Goal: Task Accomplishment & Management: Use online tool/utility

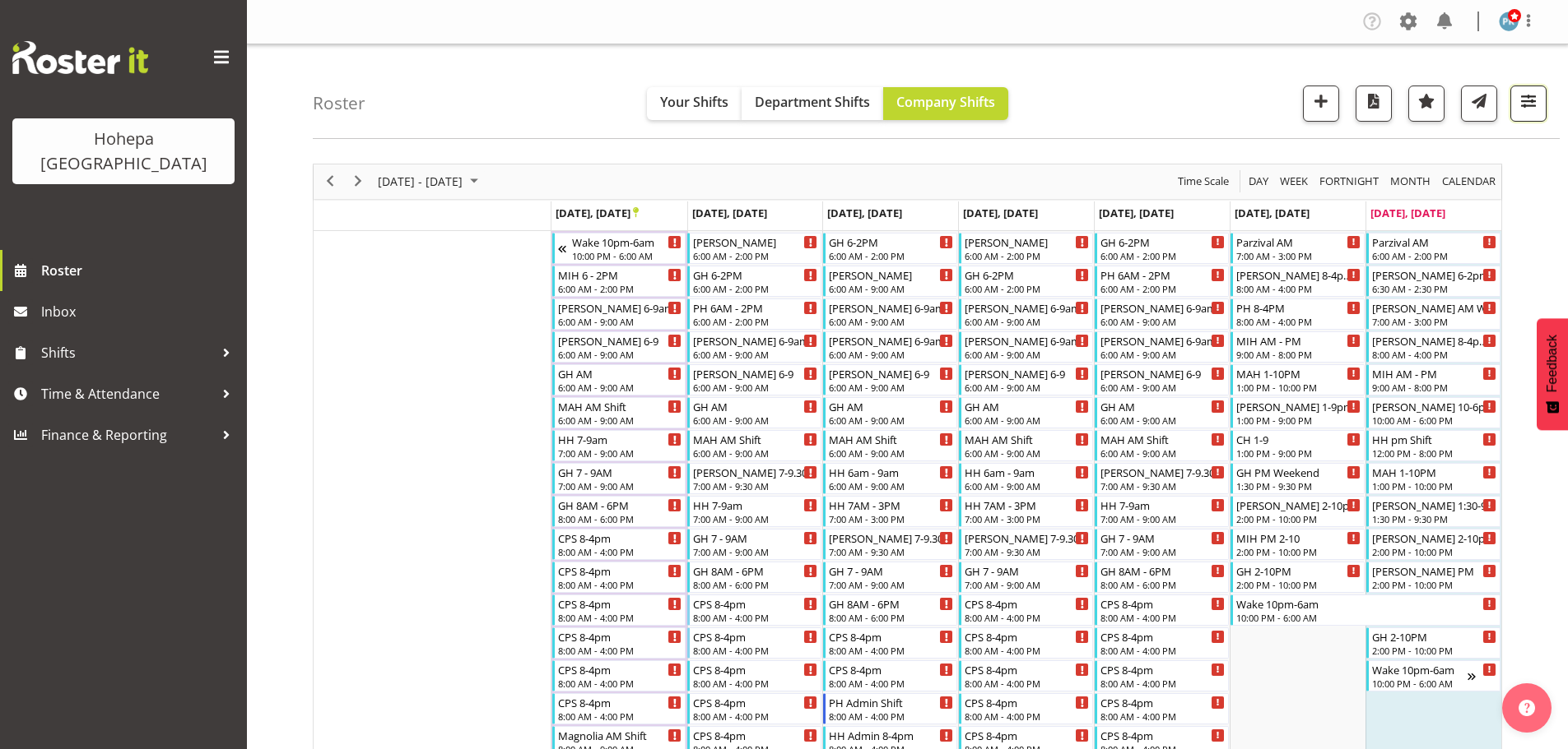
click at [1532, 98] on span "button" at bounding box center [1528, 101] width 22 height 22
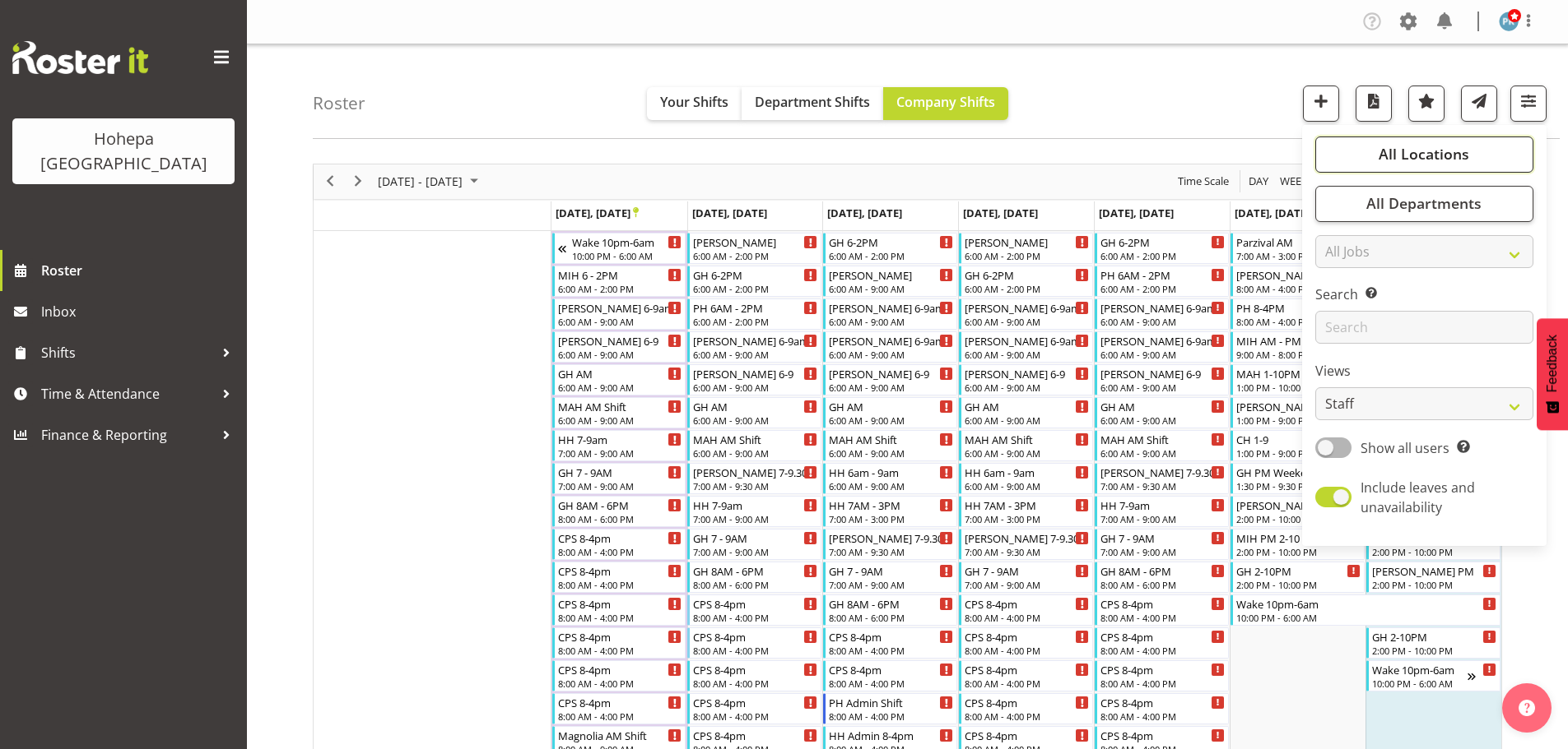
click at [1403, 151] on span "All Locations" at bounding box center [1424, 154] width 91 height 20
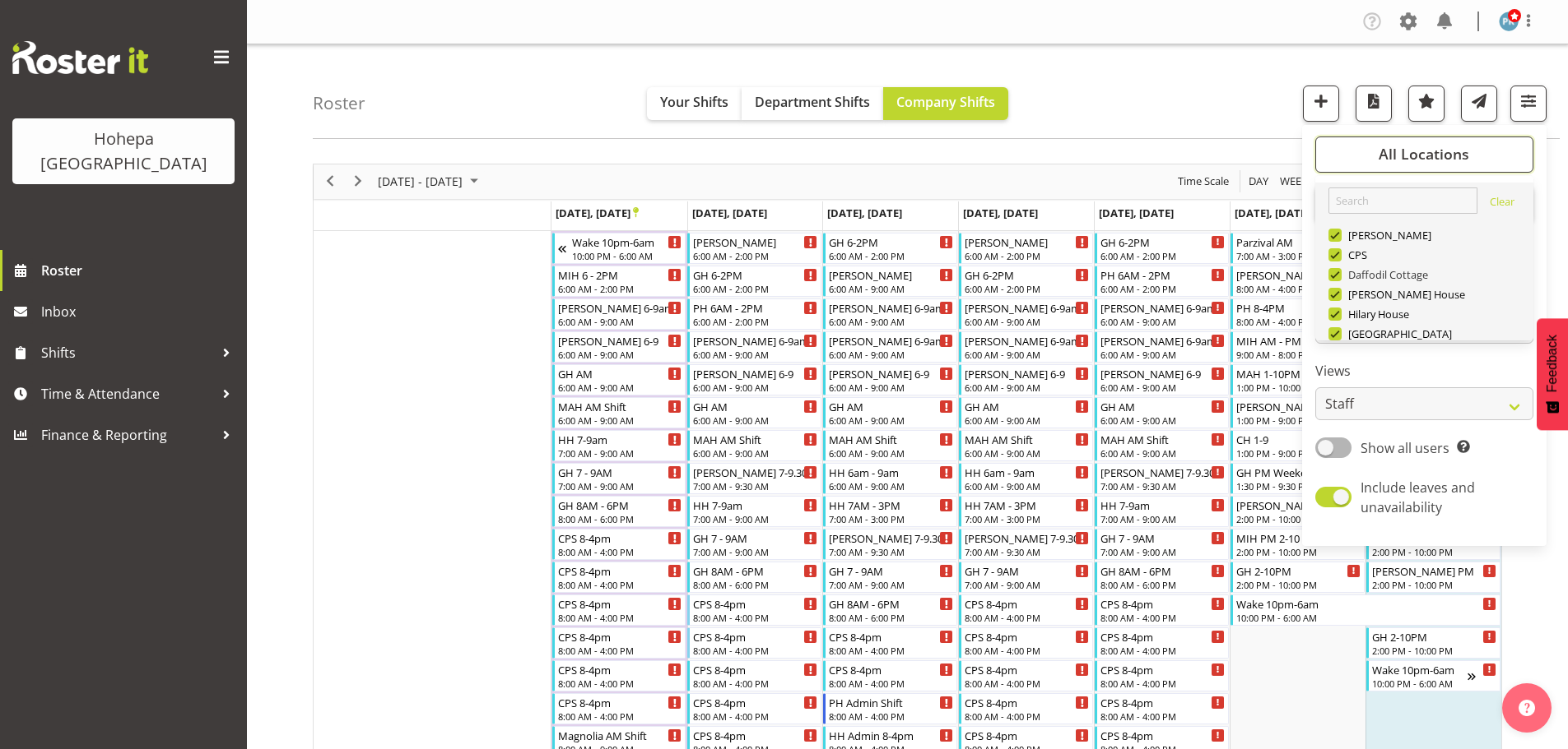
scroll to position [157, 0]
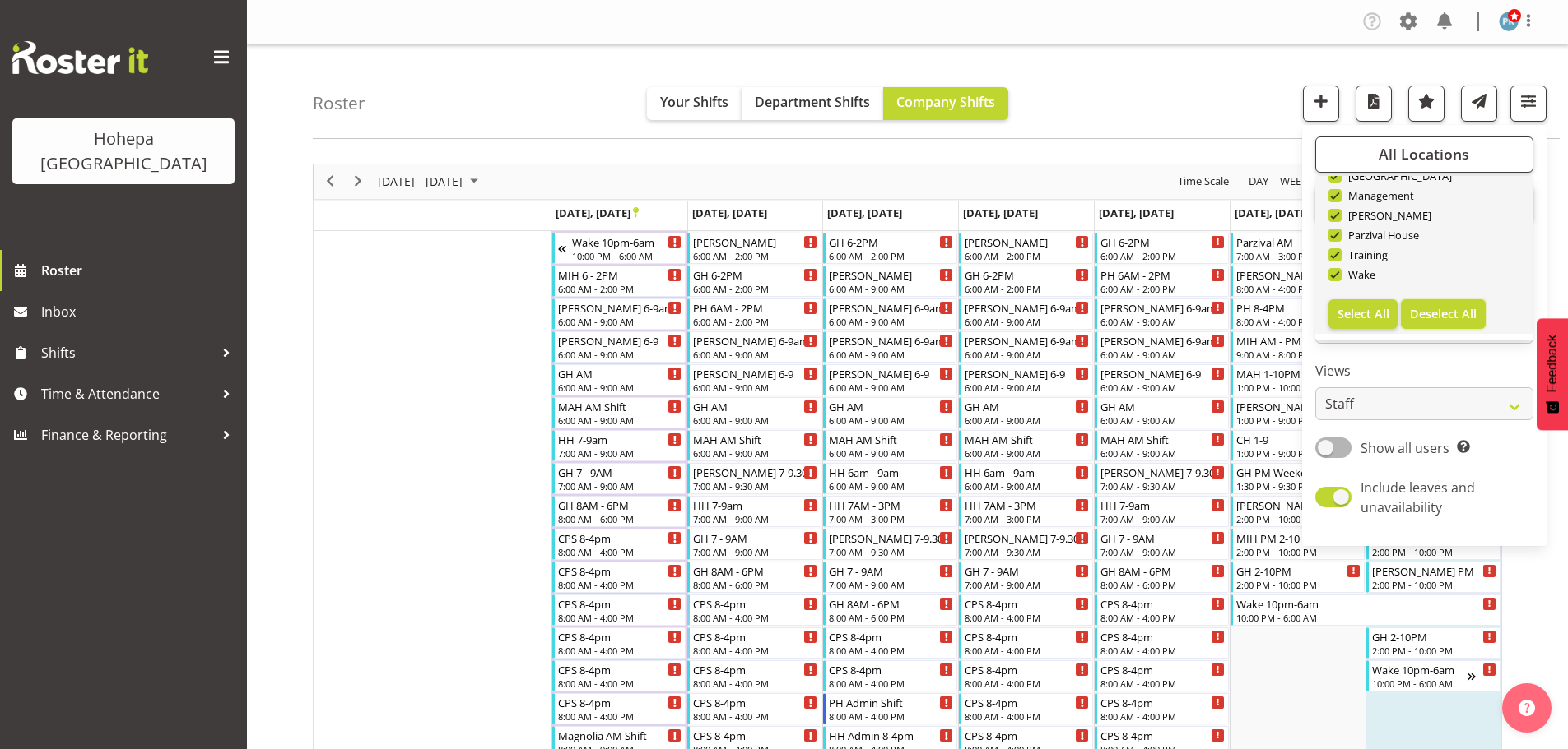
click at [1435, 322] on button "Deselect All" at bounding box center [1443, 314] width 84 height 30
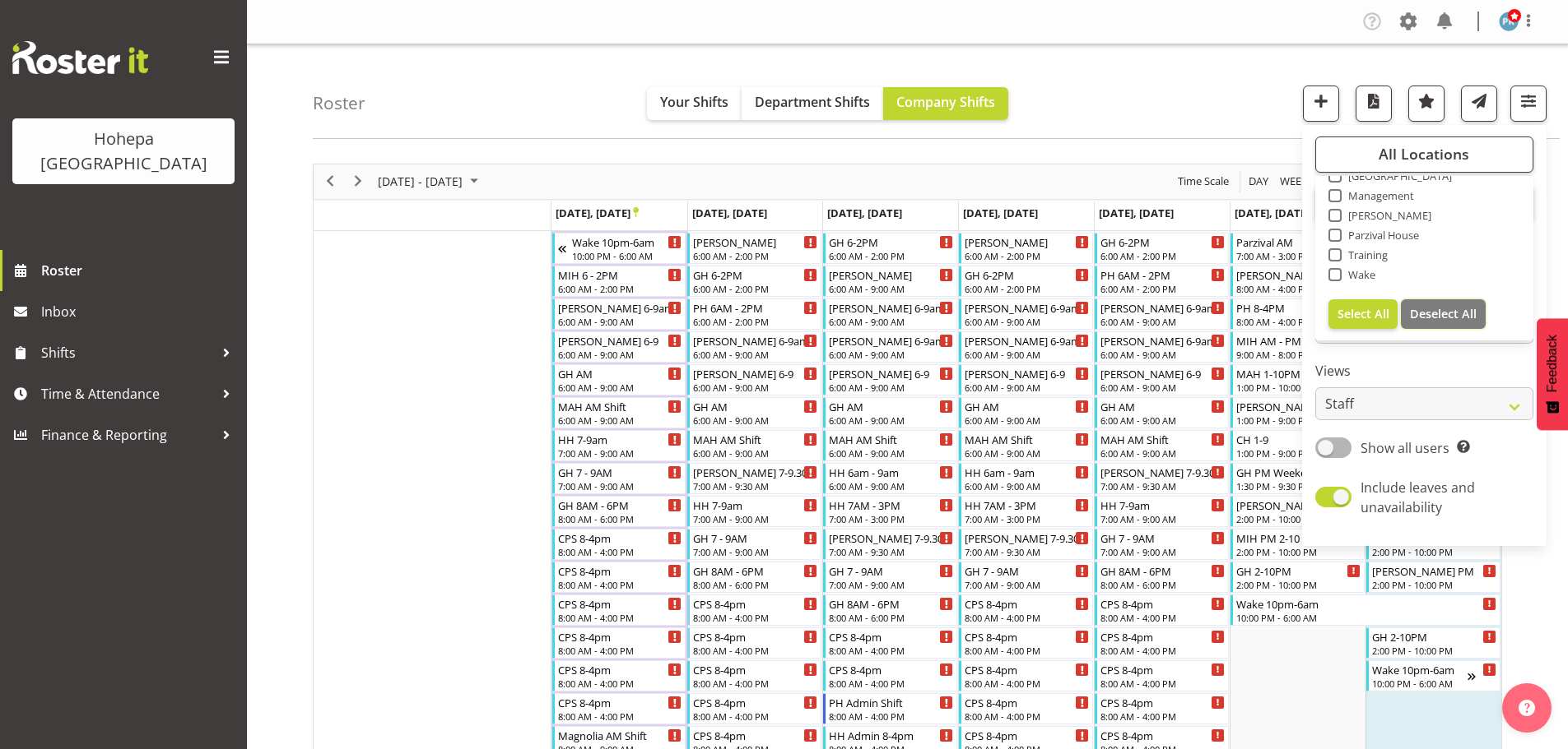
checkbox input "false"
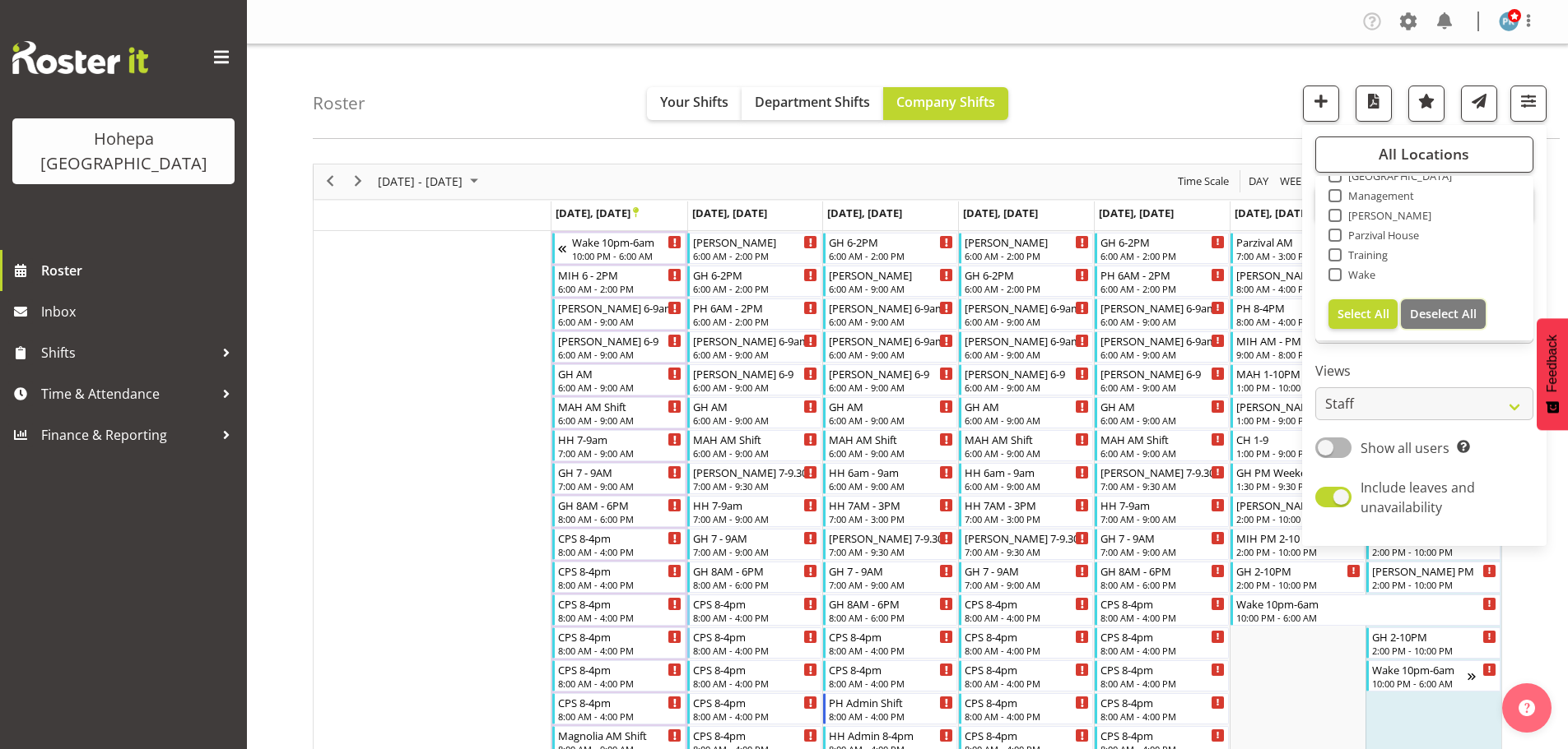
checkbox input "false"
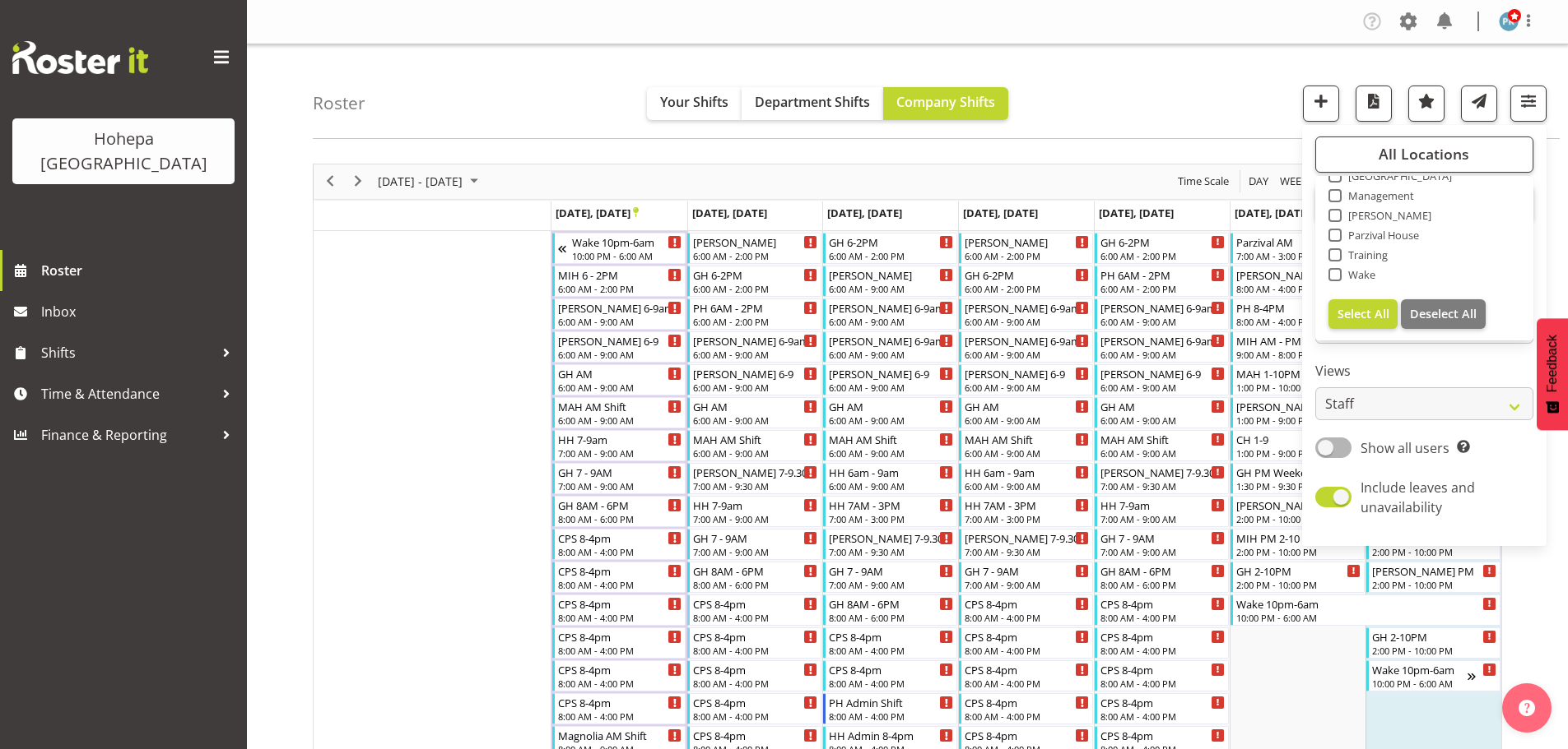
click at [1334, 275] on span at bounding box center [1334, 275] width 13 height 13
click at [1334, 275] on input "Wake" at bounding box center [1333, 274] width 10 height 10
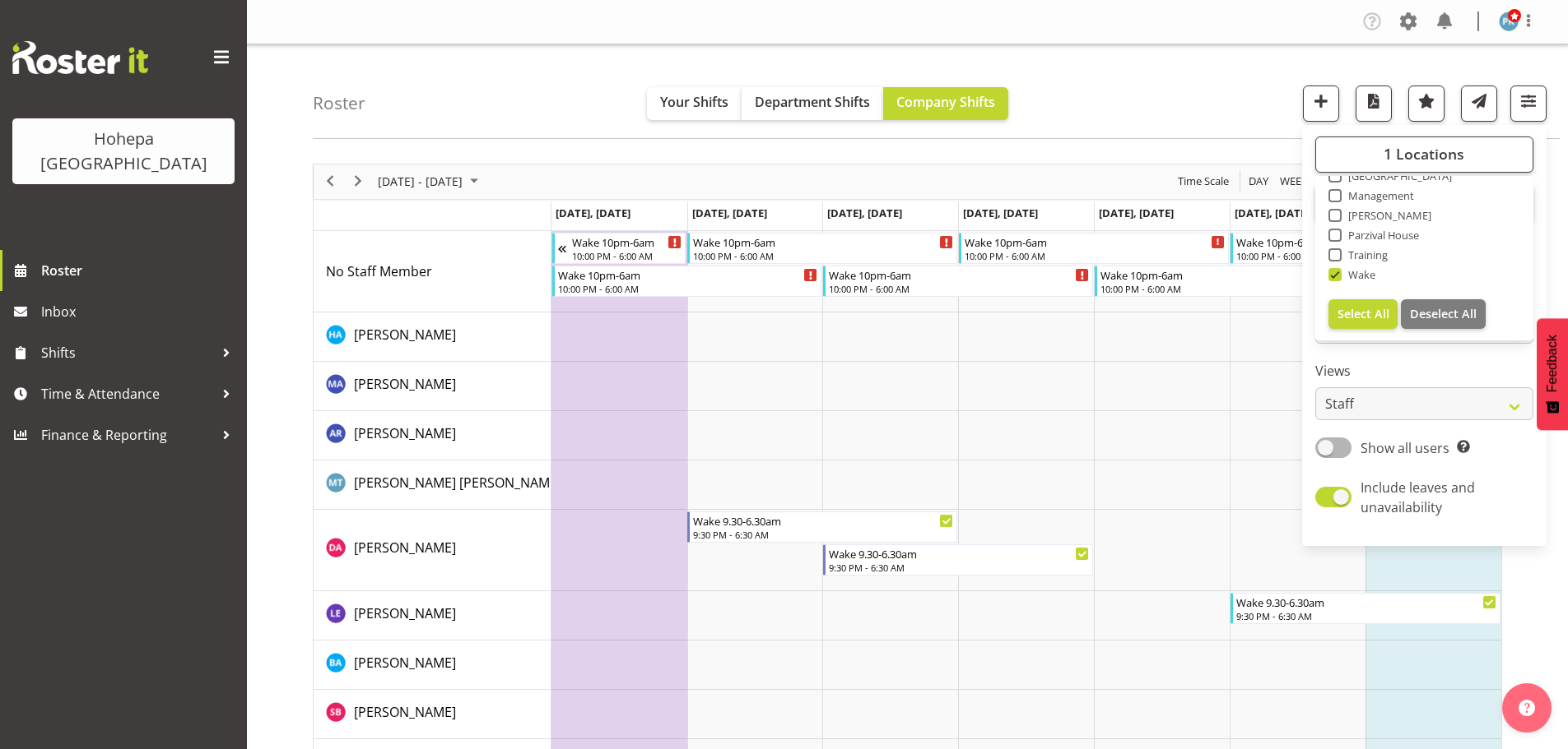
click at [1161, 108] on div "Roster Your Shifts Department Shifts Company Shifts 1 Locations [GEOGRAPHIC_DAT…" at bounding box center [935, 91] width 1246 height 95
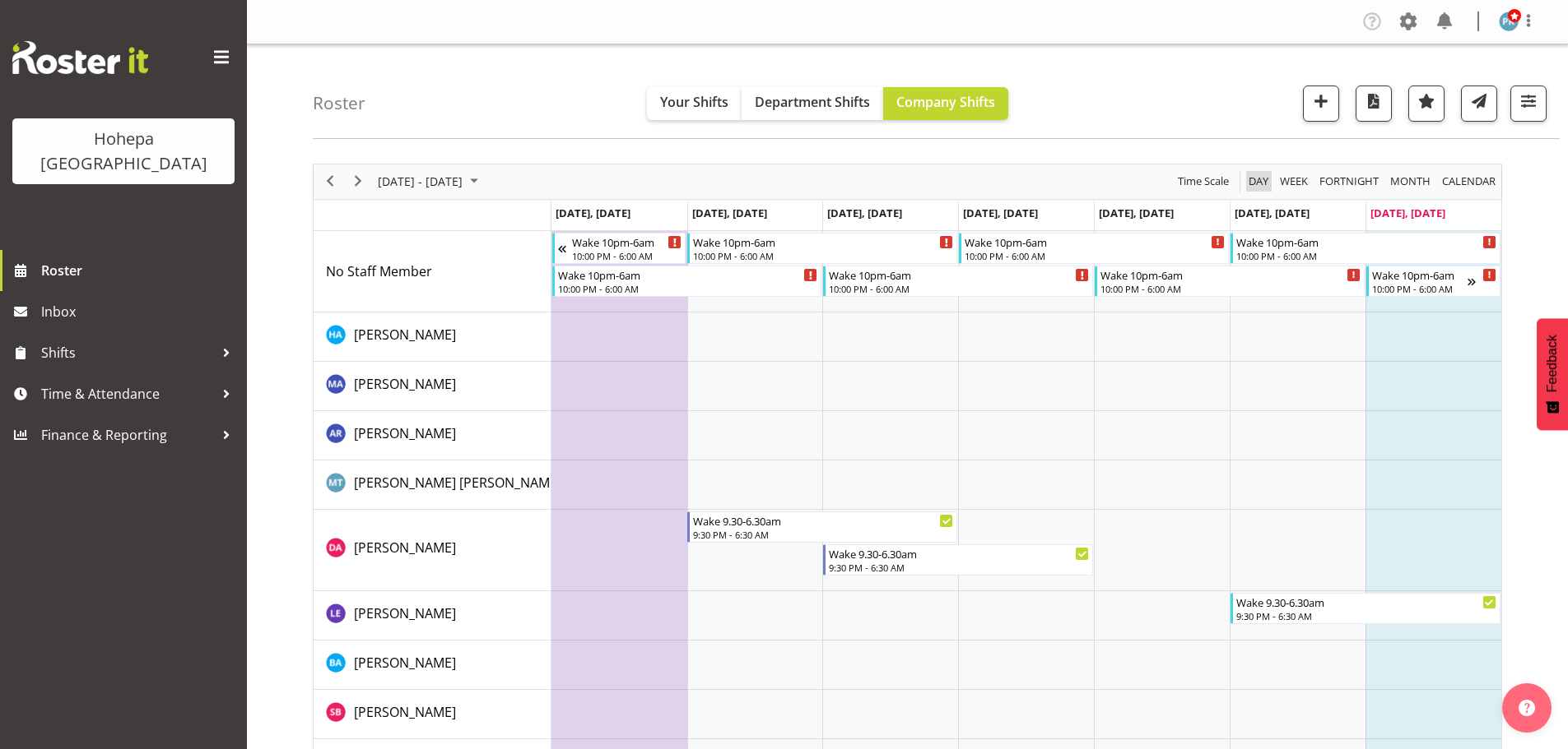
click at [1252, 184] on span "Day" at bounding box center [1258, 182] width 23 height 21
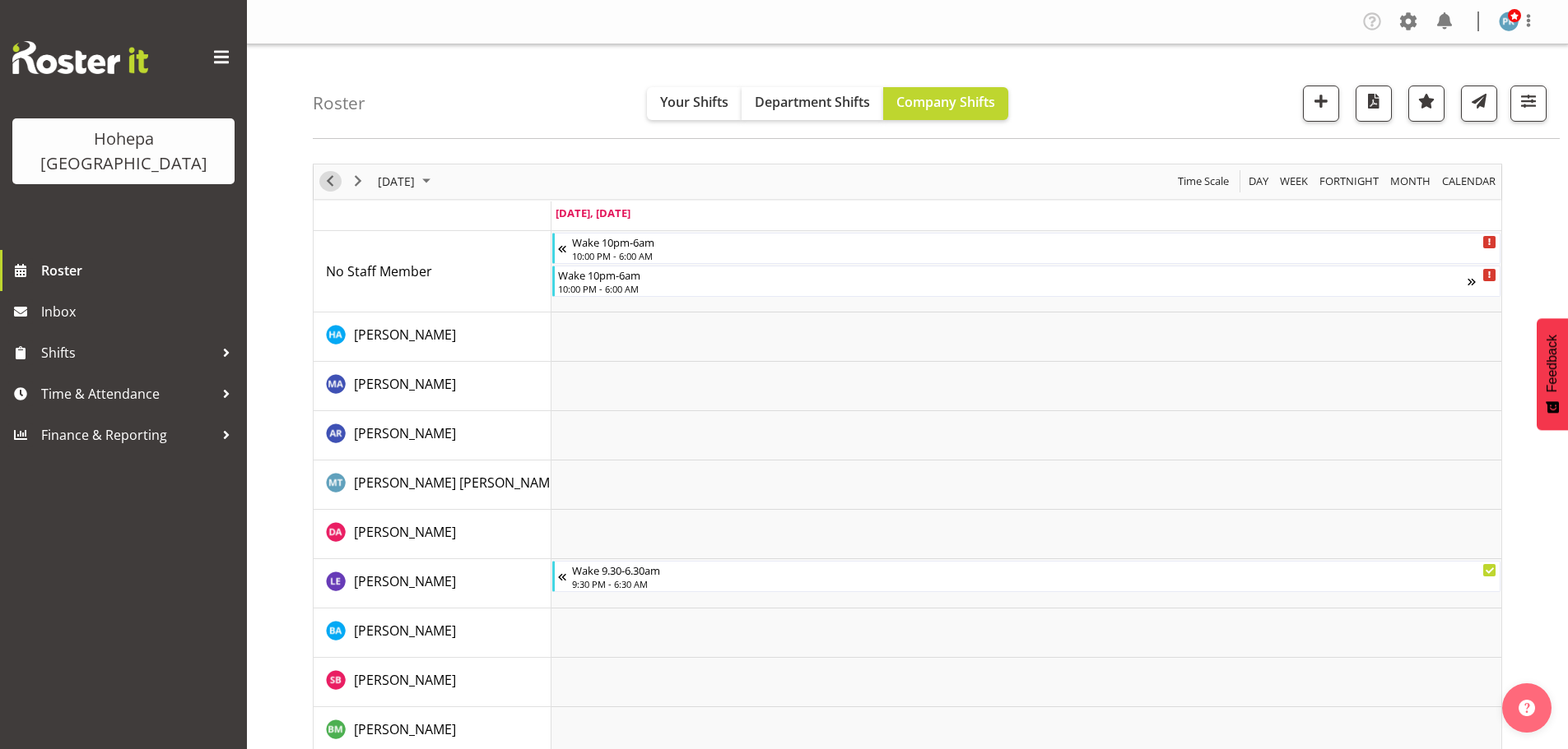
click at [333, 180] on span "Previous" at bounding box center [329, 182] width 20 height 21
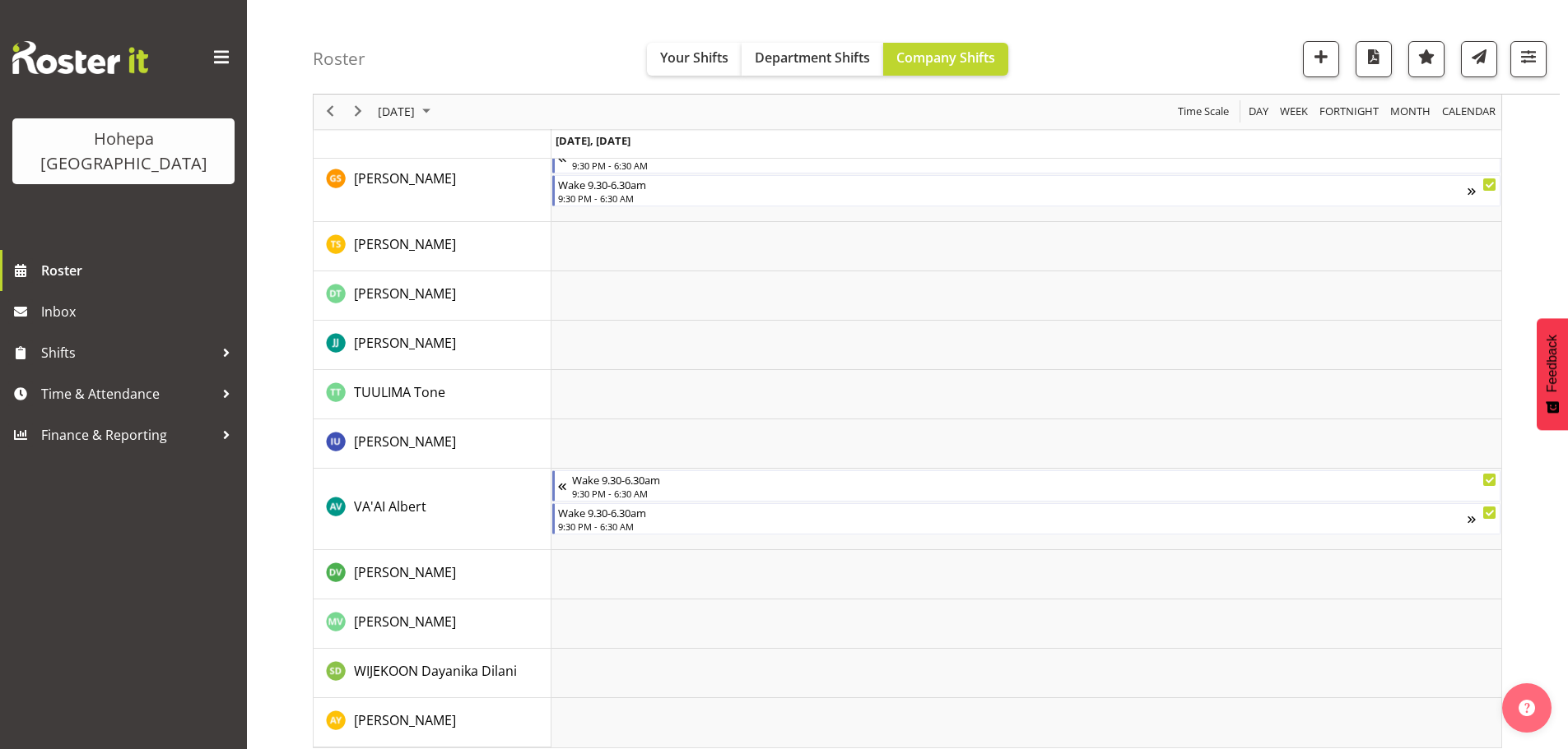
scroll to position [2468, 0]
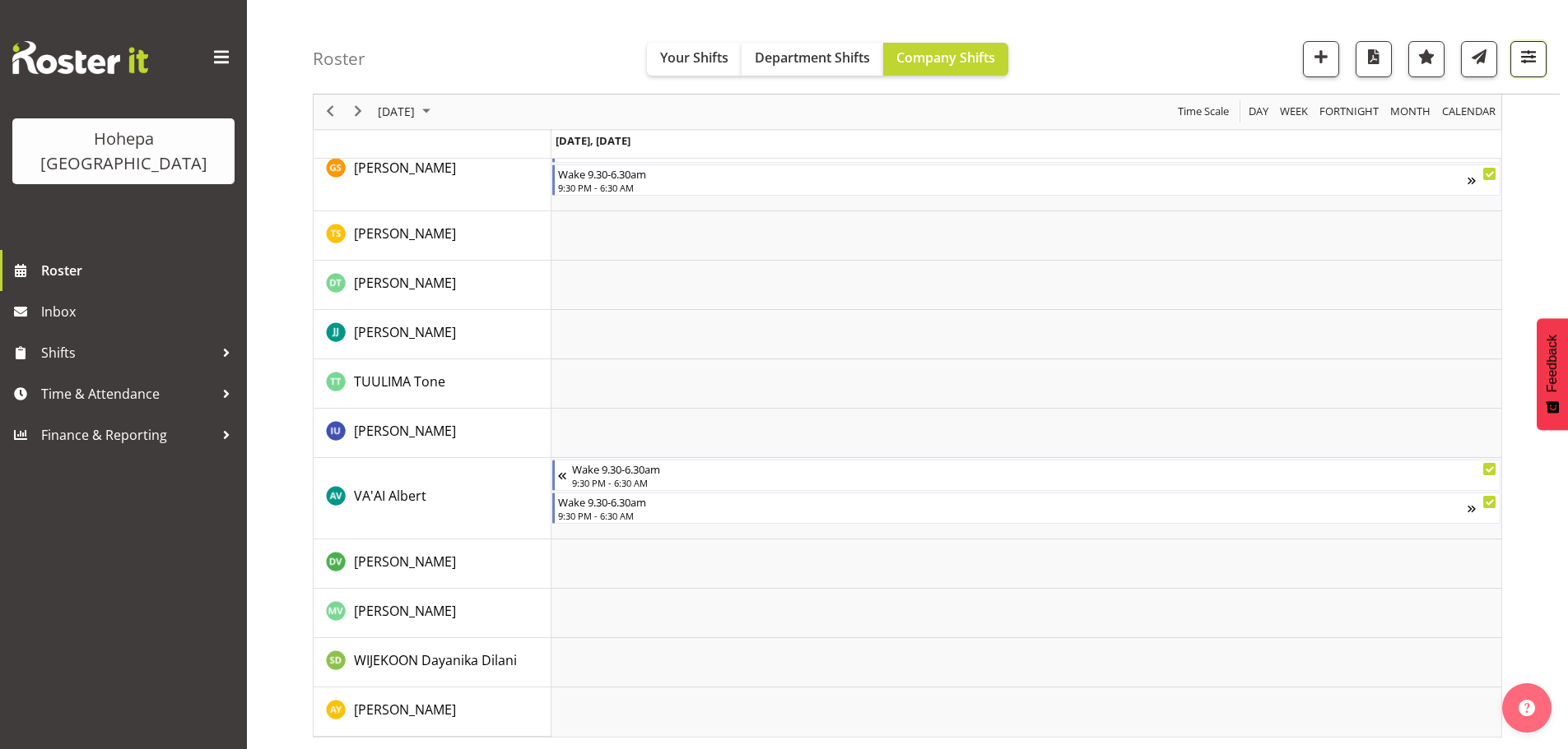
click at [1527, 66] on span "button" at bounding box center [1528, 56] width 22 height 22
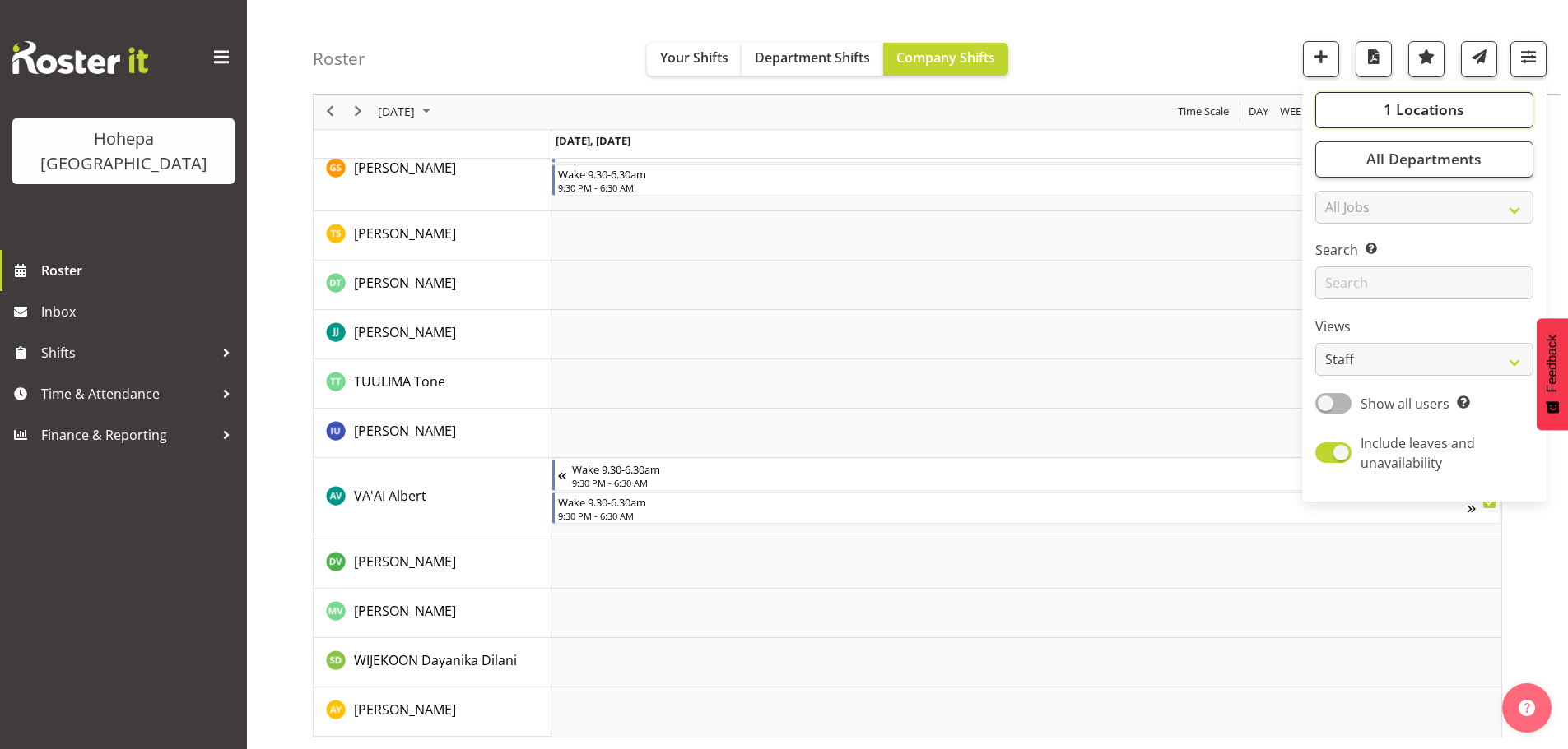
click at [1379, 114] on button "1 Locations" at bounding box center [1424, 110] width 219 height 37
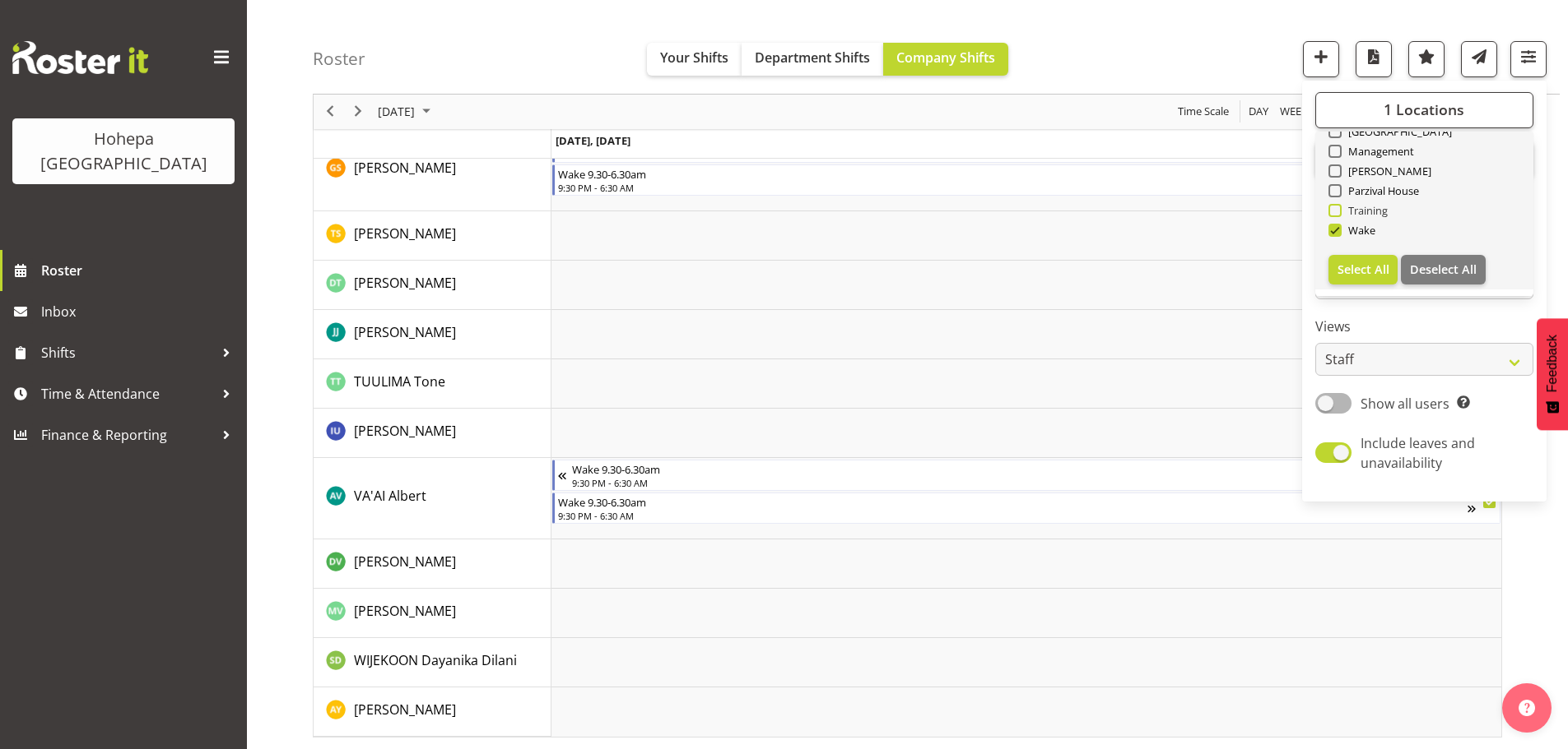
drag, startPoint x: 1334, startPoint y: 231, endPoint x: 1355, endPoint y: 217, distance: 25.2
click at [1334, 230] on span at bounding box center [1334, 231] width 13 height 13
click at [1334, 230] on input "Wake" at bounding box center [1333, 230] width 10 height 10
checkbox input "false"
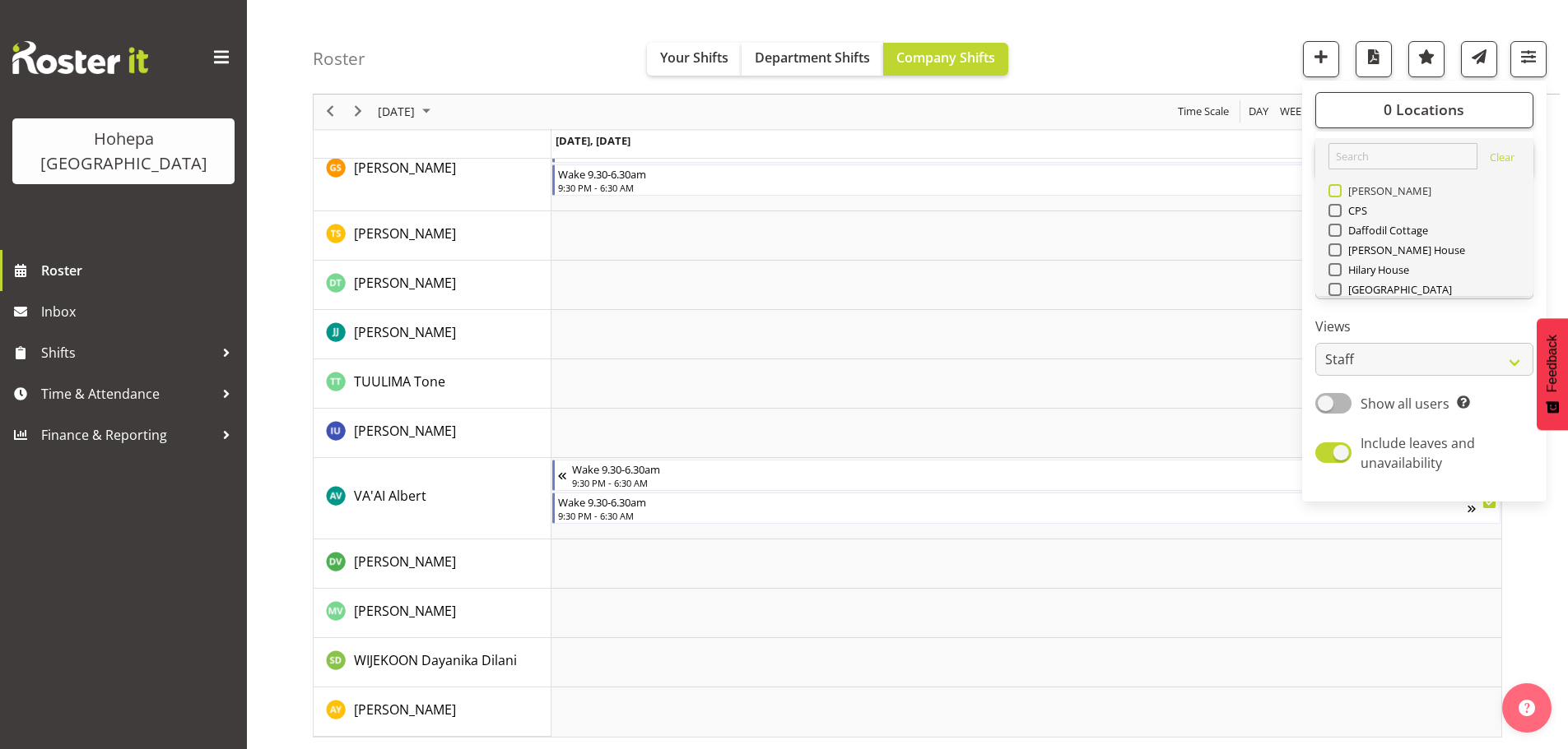
click at [1334, 191] on span at bounding box center [1334, 191] width 13 height 13
click at [1334, 191] on input "[PERSON_NAME]" at bounding box center [1333, 190] width 10 height 10
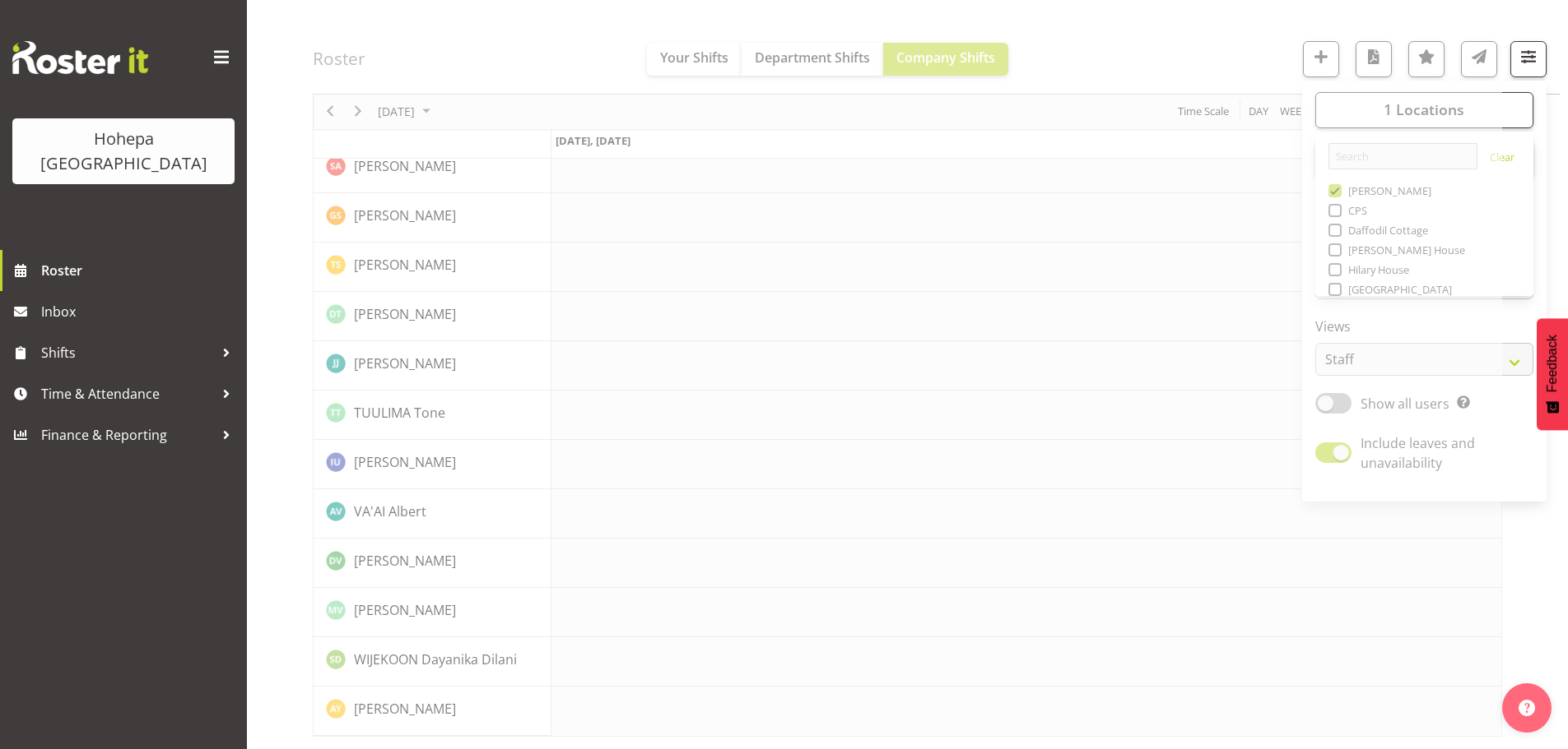
scroll to position [2468, 0]
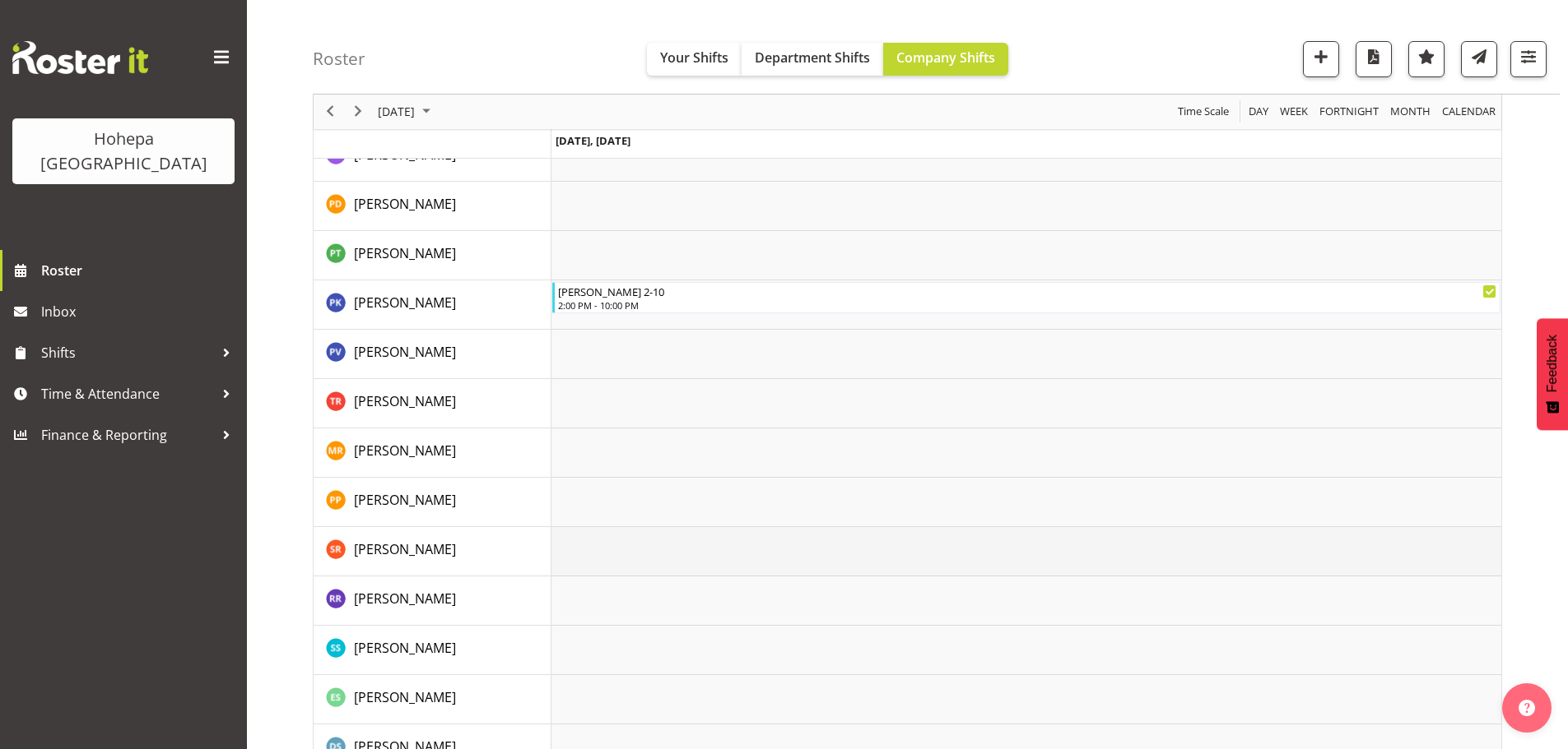
scroll to position [2715, 0]
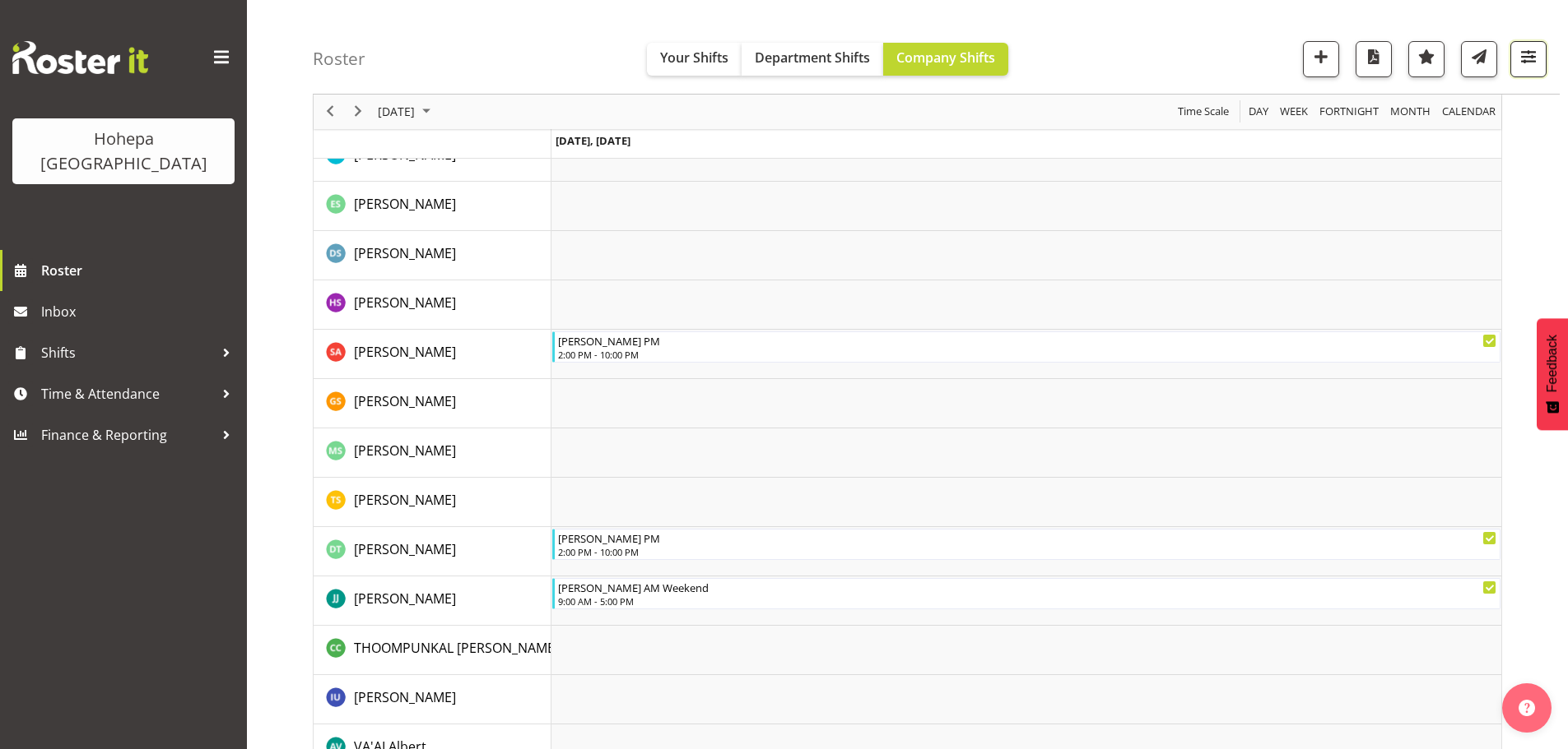
click at [1520, 57] on span "button" at bounding box center [1528, 56] width 22 height 22
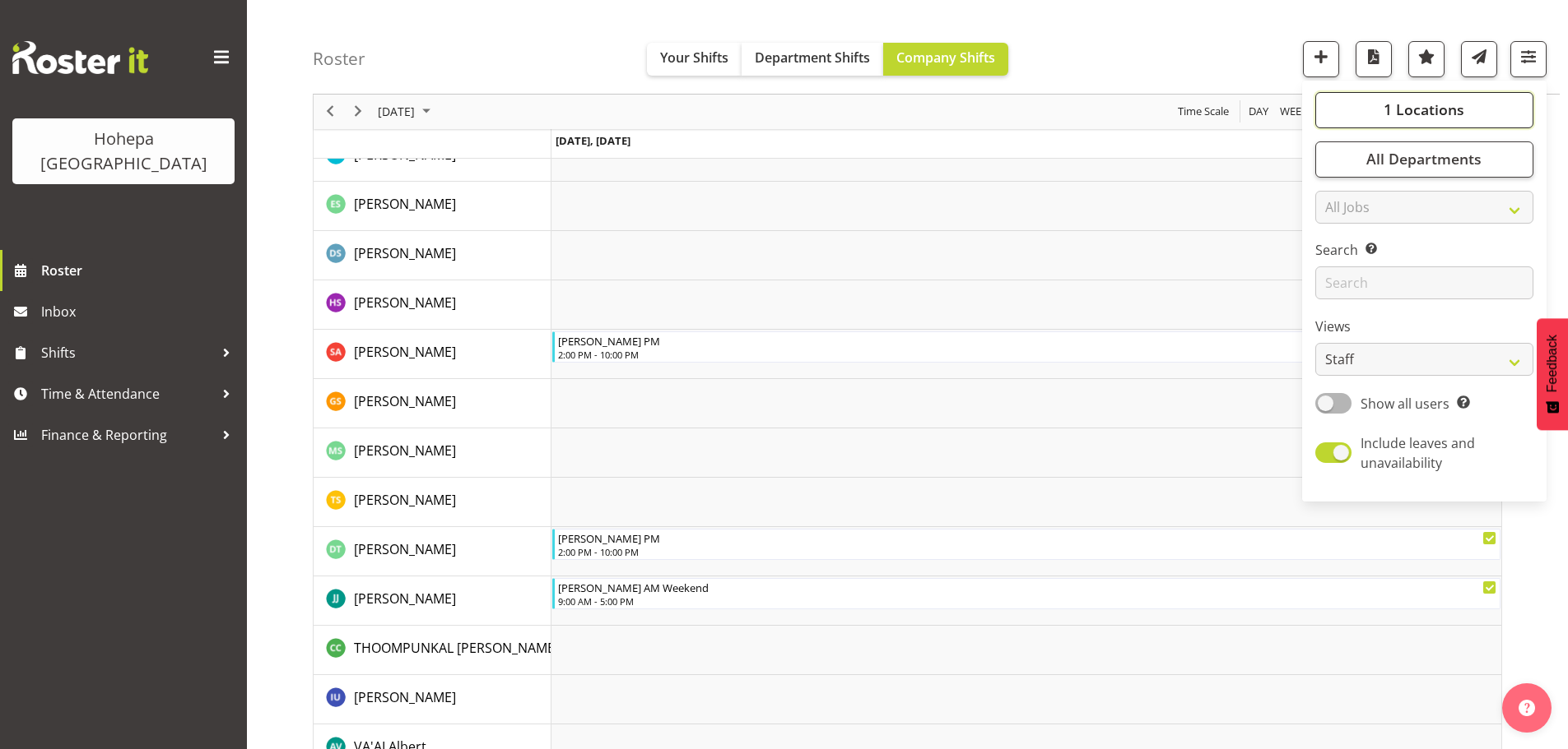
click at [1435, 105] on span "1 Locations" at bounding box center [1424, 110] width 81 height 20
drag, startPoint x: 1340, startPoint y: 187, endPoint x: 1368, endPoint y: 210, distance: 36.2
click at [1339, 187] on span at bounding box center [1334, 191] width 13 height 13
click at [1339, 187] on input "[PERSON_NAME]" at bounding box center [1333, 190] width 10 height 10
checkbox input "false"
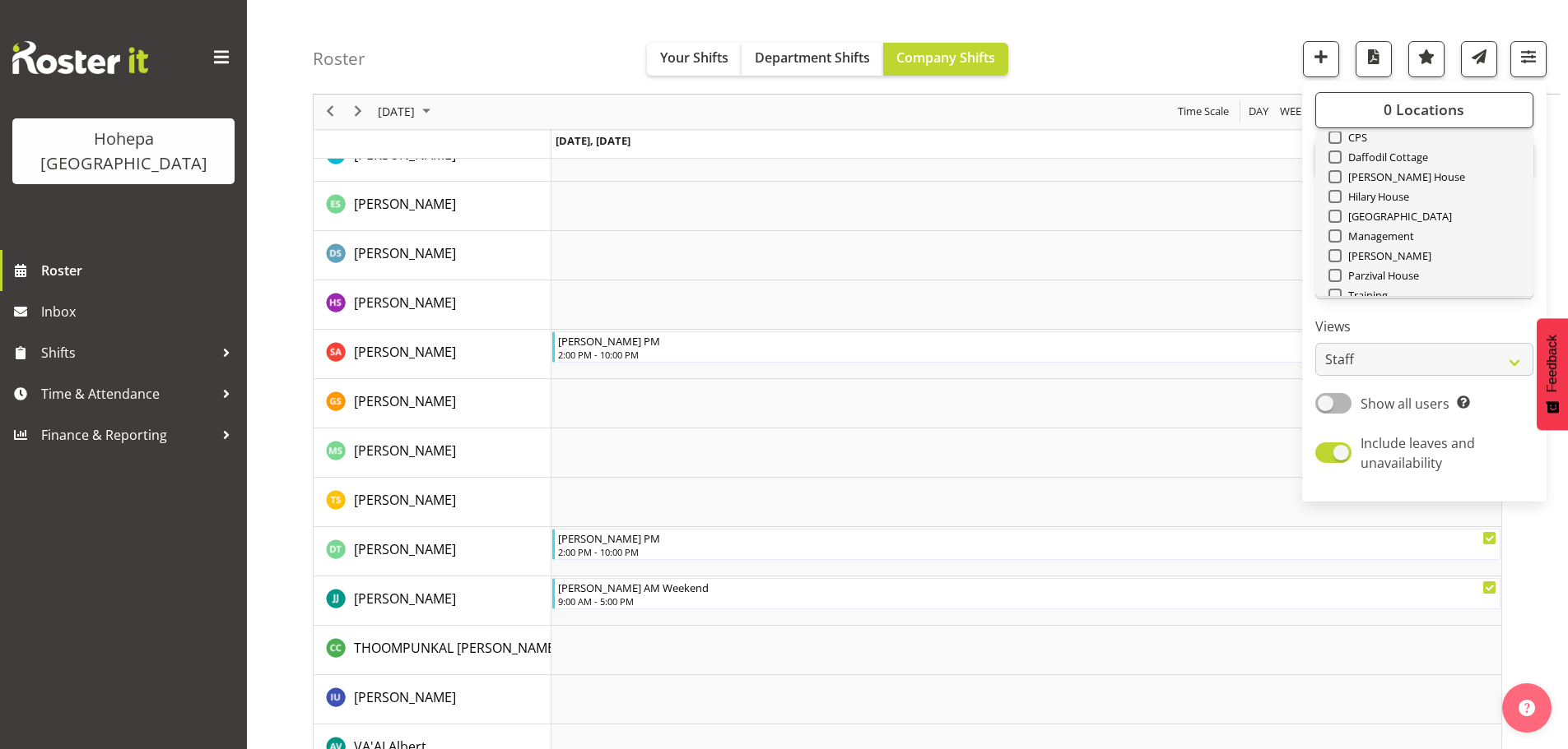
scroll to position [157, 0]
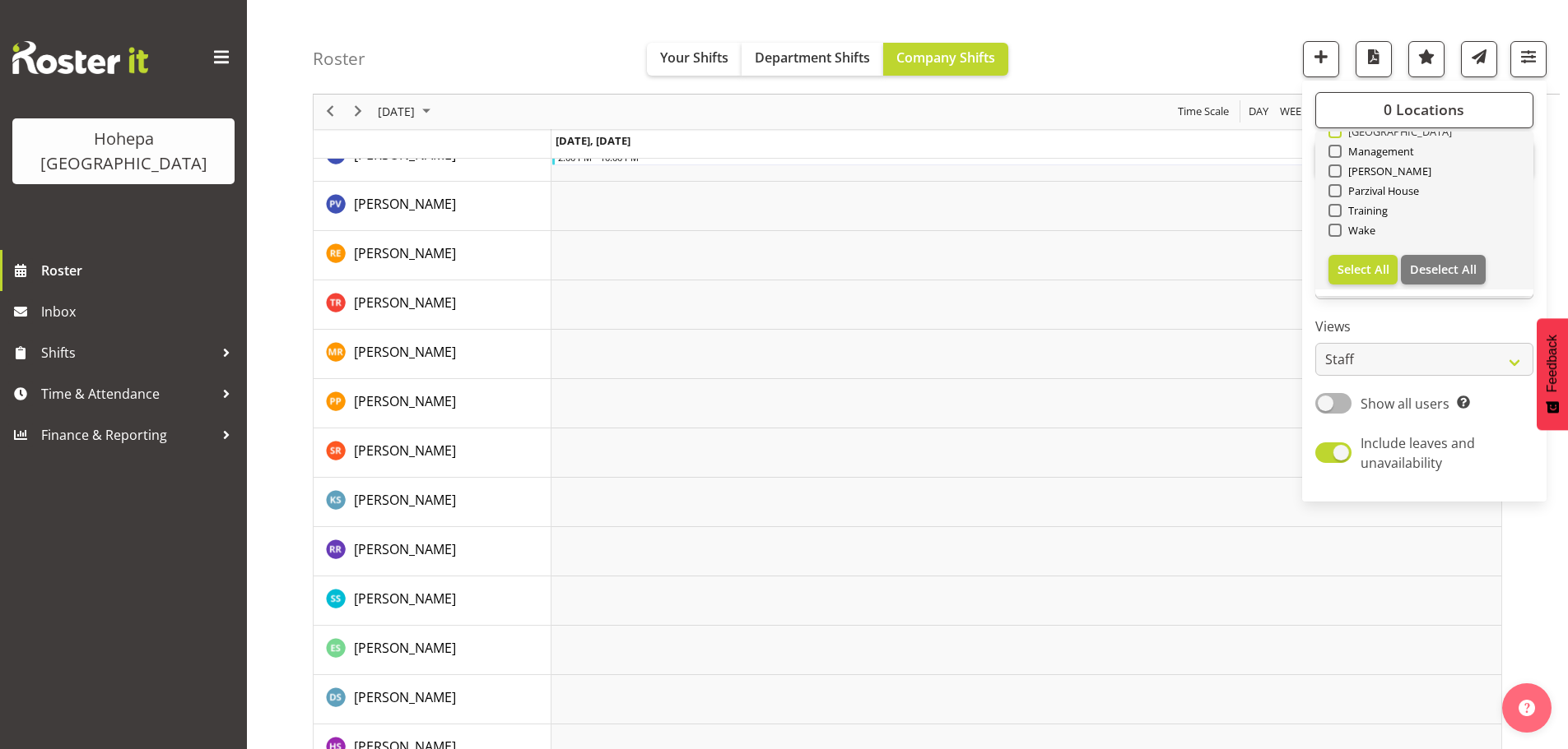
click at [1335, 134] on span at bounding box center [1334, 131] width 13 height 13
click at [1335, 134] on input "[GEOGRAPHIC_DATA]" at bounding box center [1333, 131] width 10 height 10
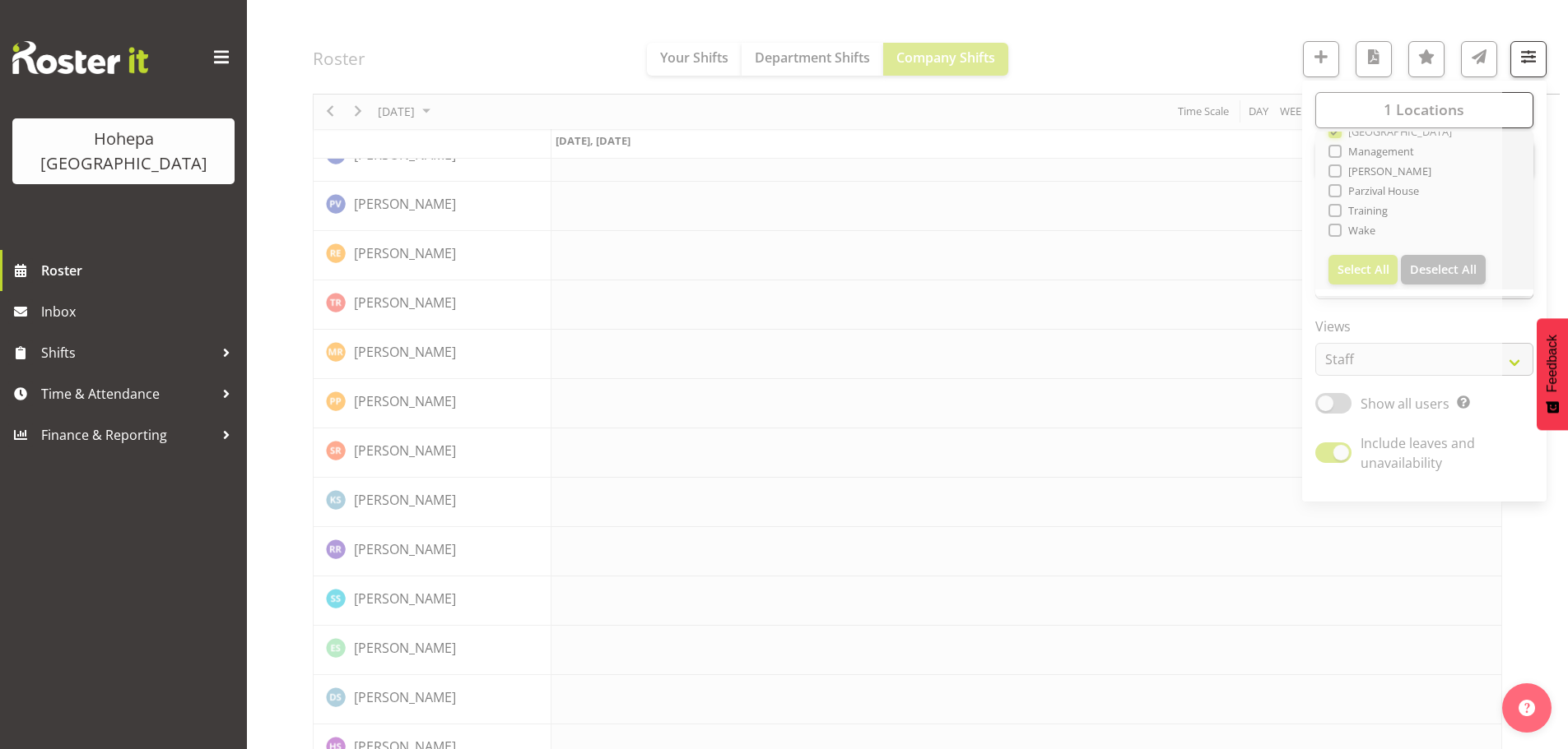
scroll to position [153, 0]
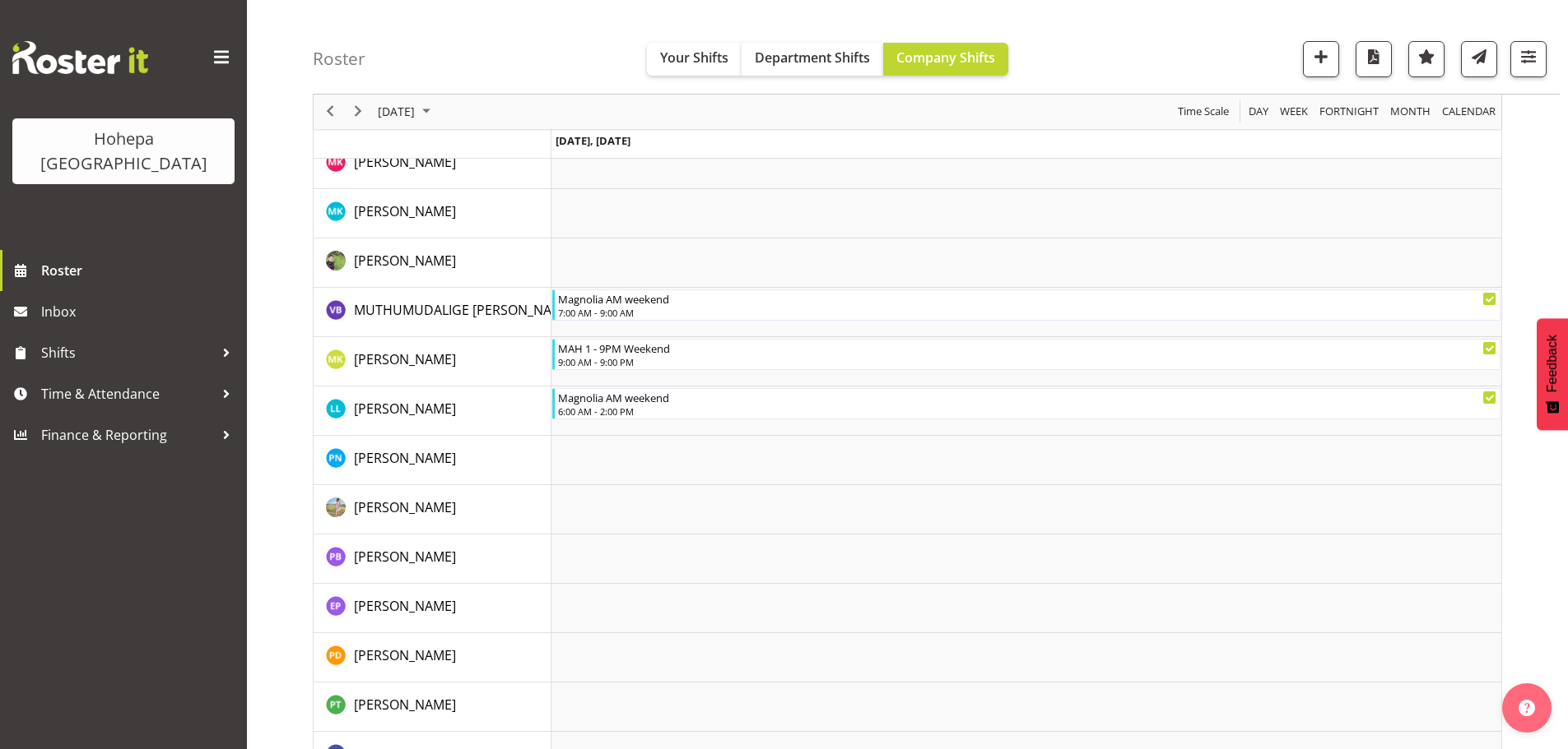
scroll to position [1728, 0]
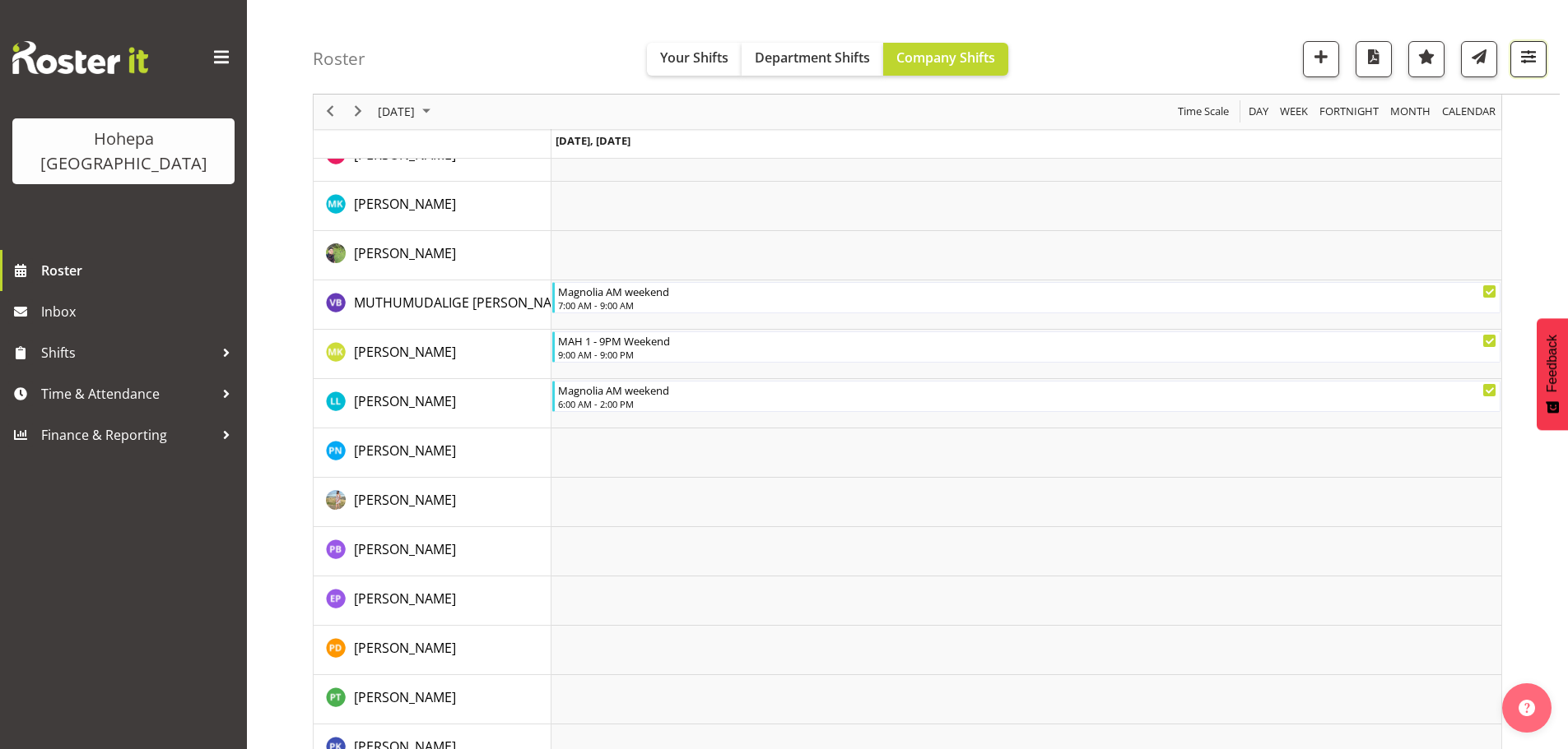
click at [1529, 61] on span "button" at bounding box center [1528, 56] width 22 height 22
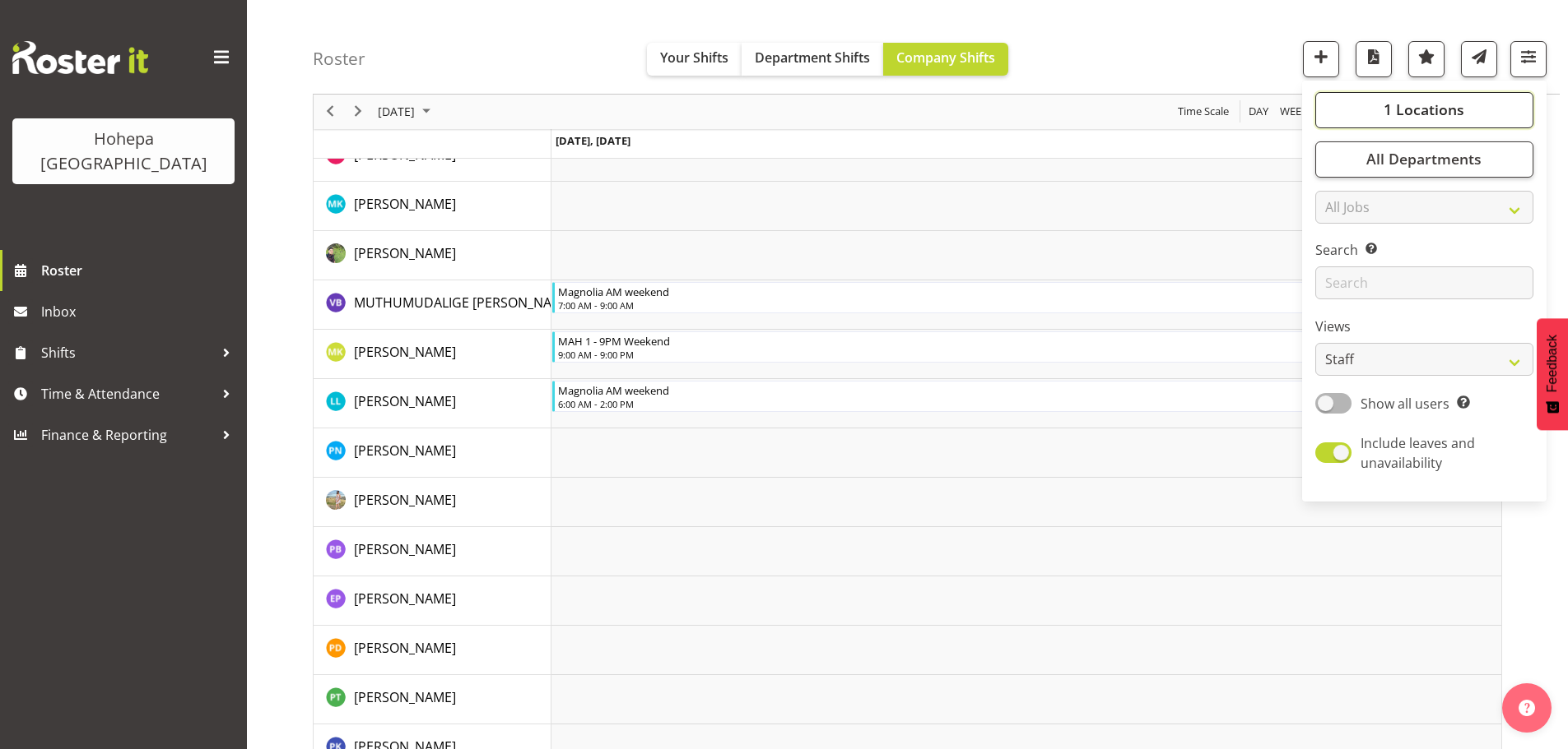
click at [1422, 109] on span "1 Locations" at bounding box center [1424, 110] width 81 height 20
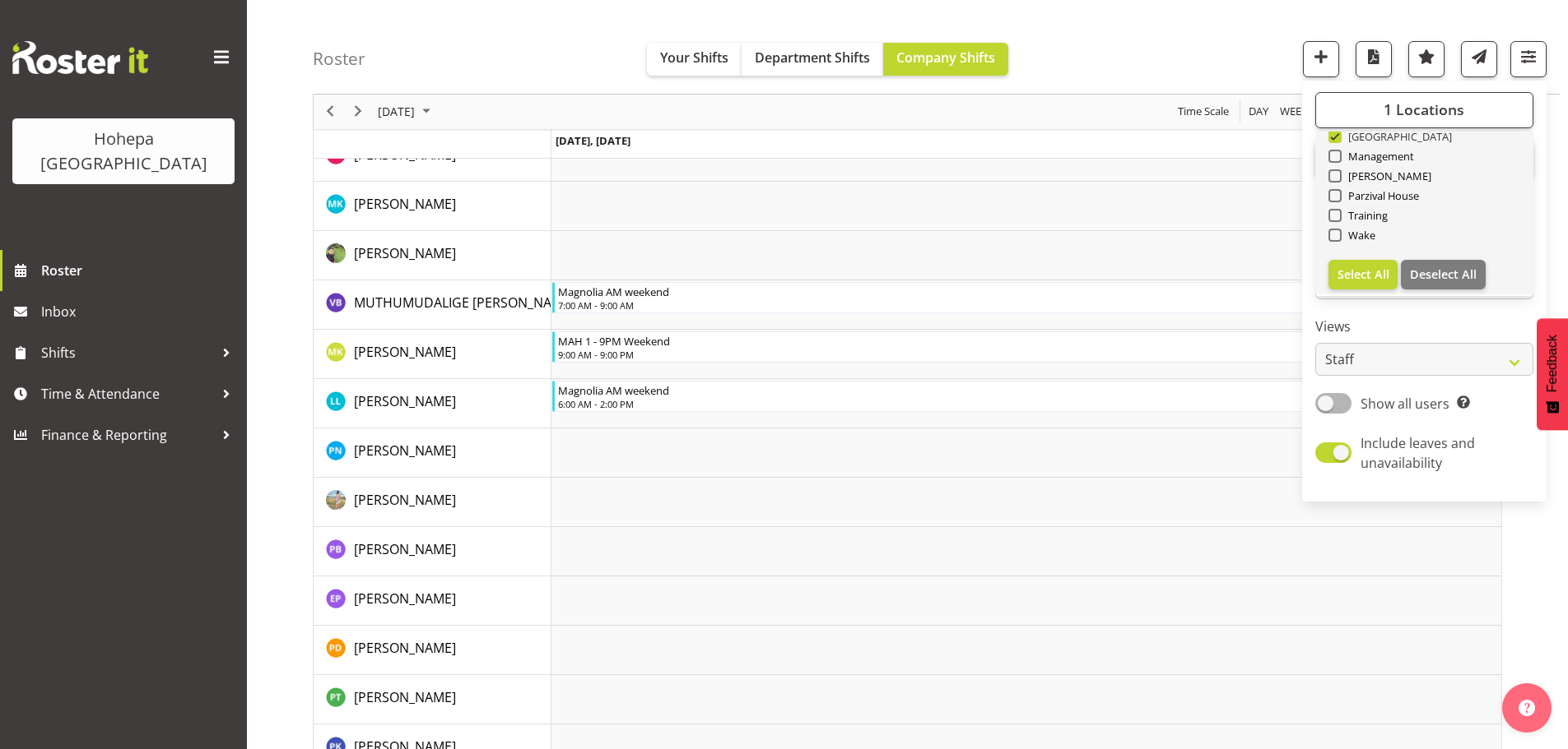
click at [1333, 141] on span at bounding box center [1334, 137] width 13 height 13
click at [1333, 141] on input "[GEOGRAPHIC_DATA]" at bounding box center [1333, 136] width 10 height 10
checkbox input "false"
click at [1340, 175] on span at bounding box center [1334, 176] width 13 height 13
click at [1339, 175] on input "[PERSON_NAME]" at bounding box center [1333, 176] width 10 height 10
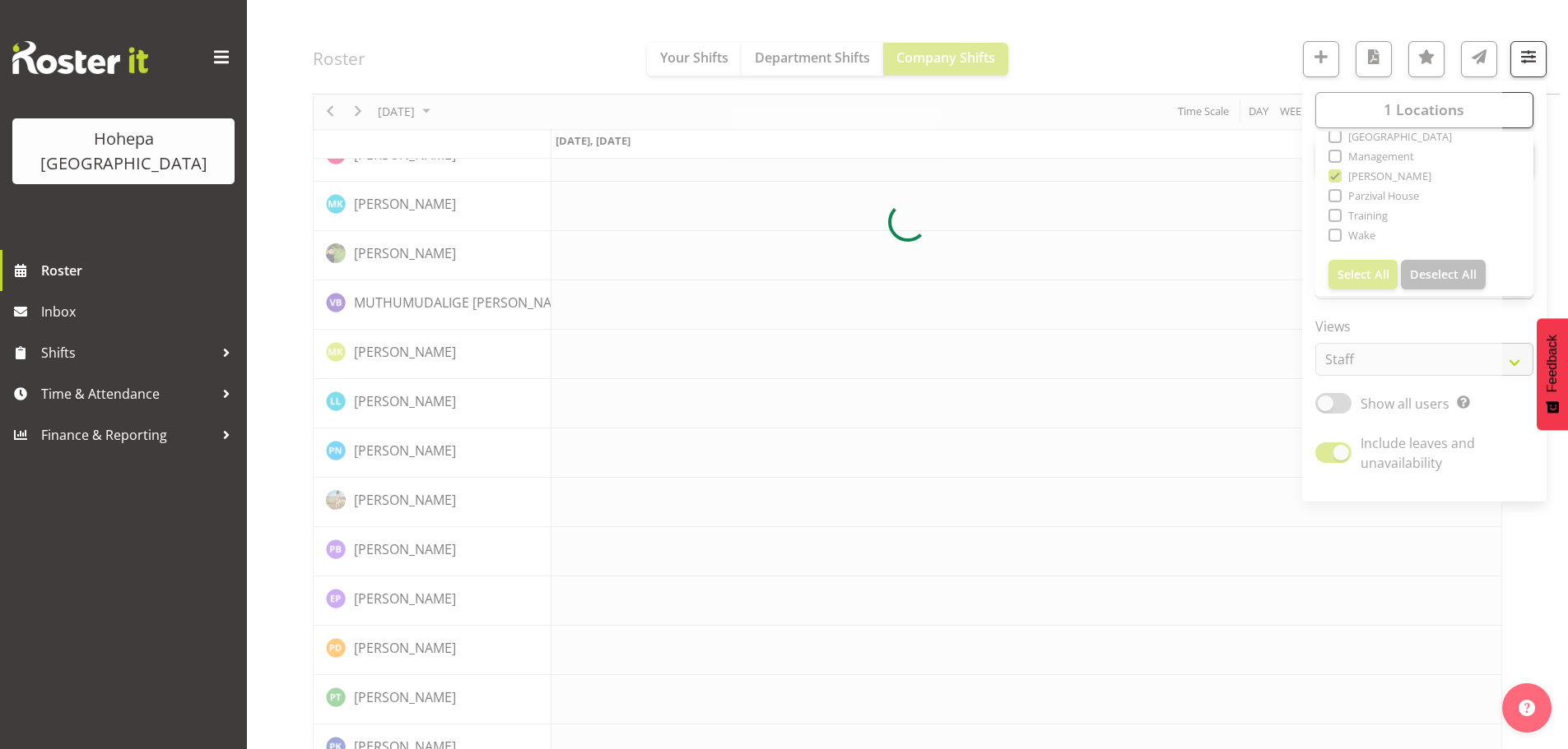
click at [1213, 45] on div at bounding box center [907, 222] width 1189 height 3573
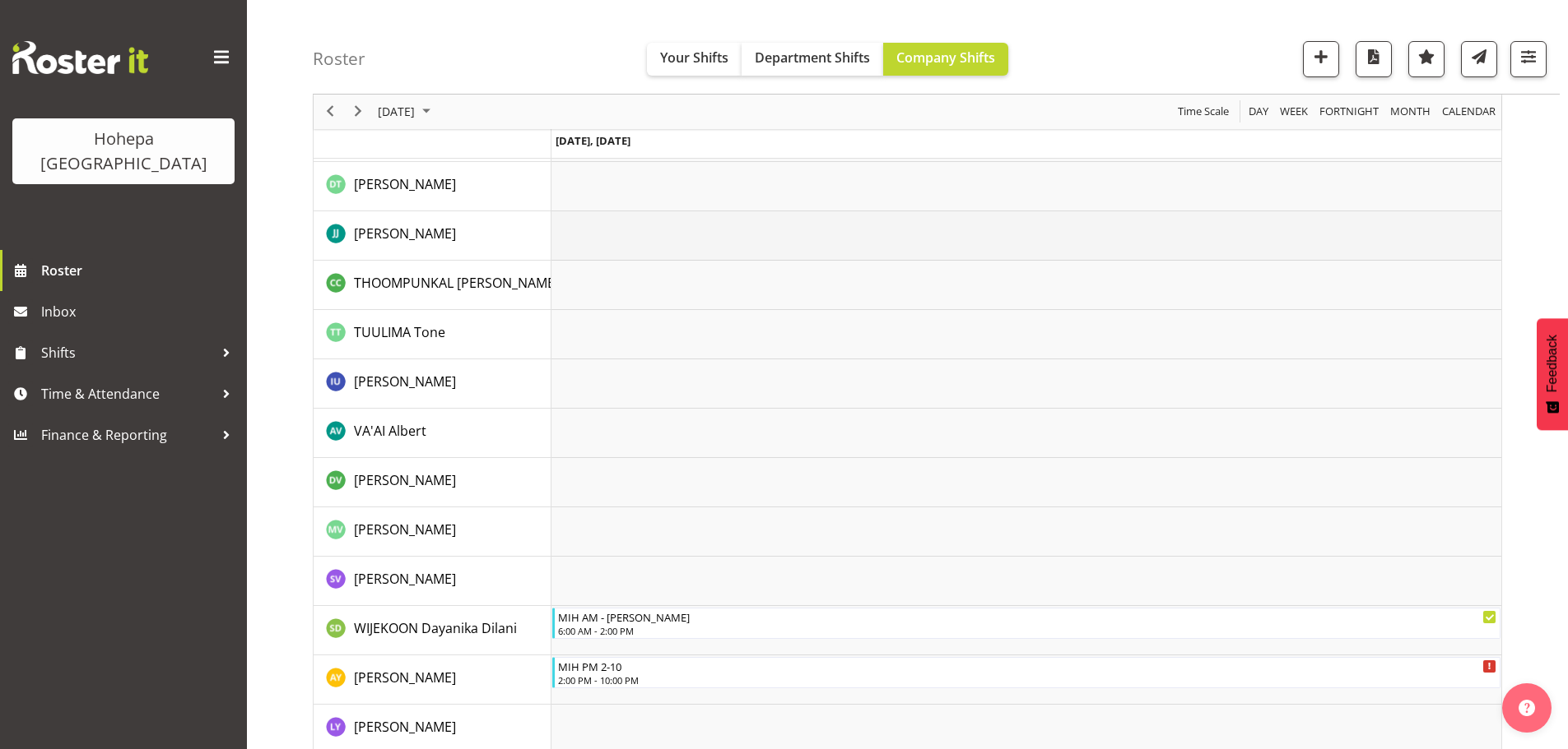
scroll to position [3640, 0]
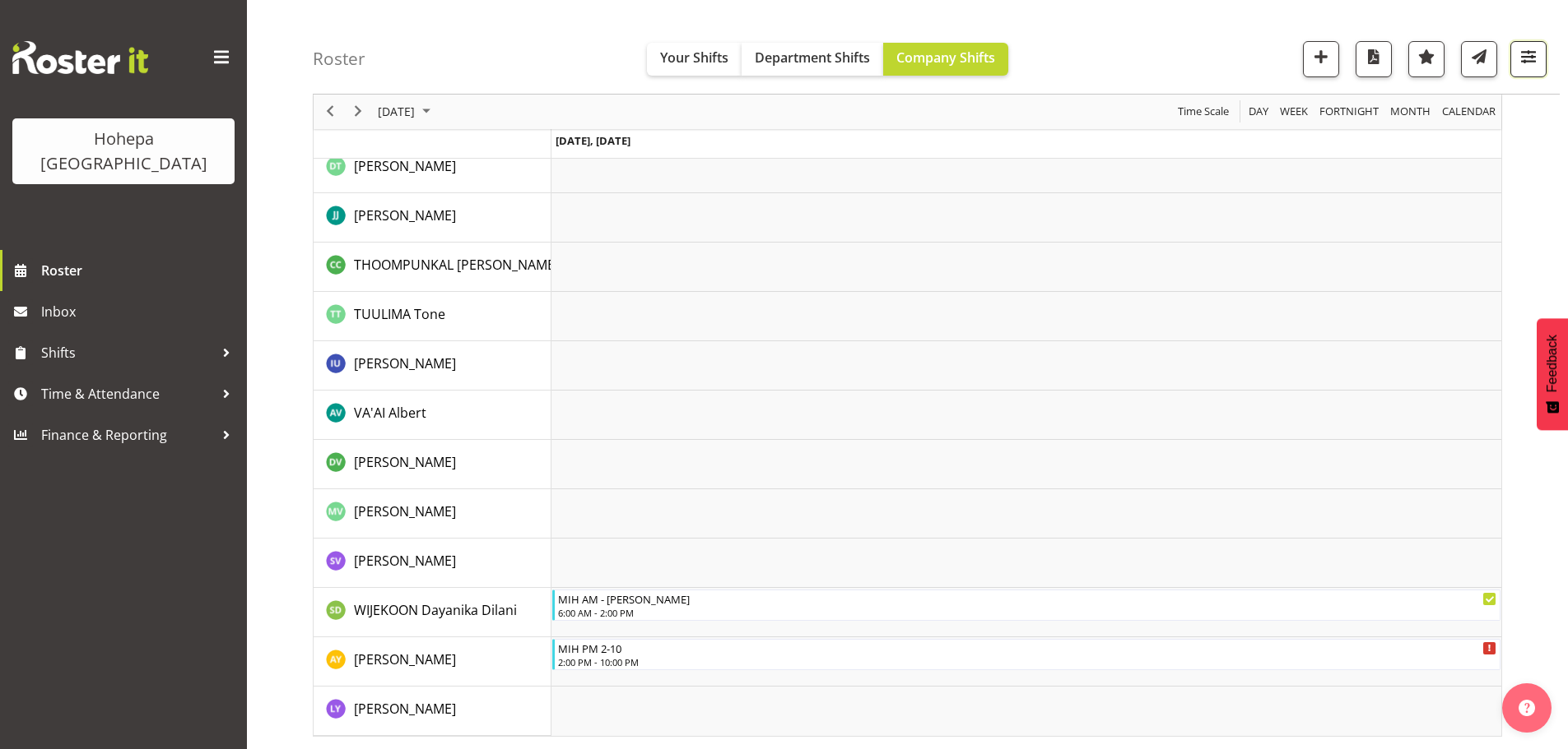
click at [1530, 61] on span "button" at bounding box center [1528, 56] width 22 height 22
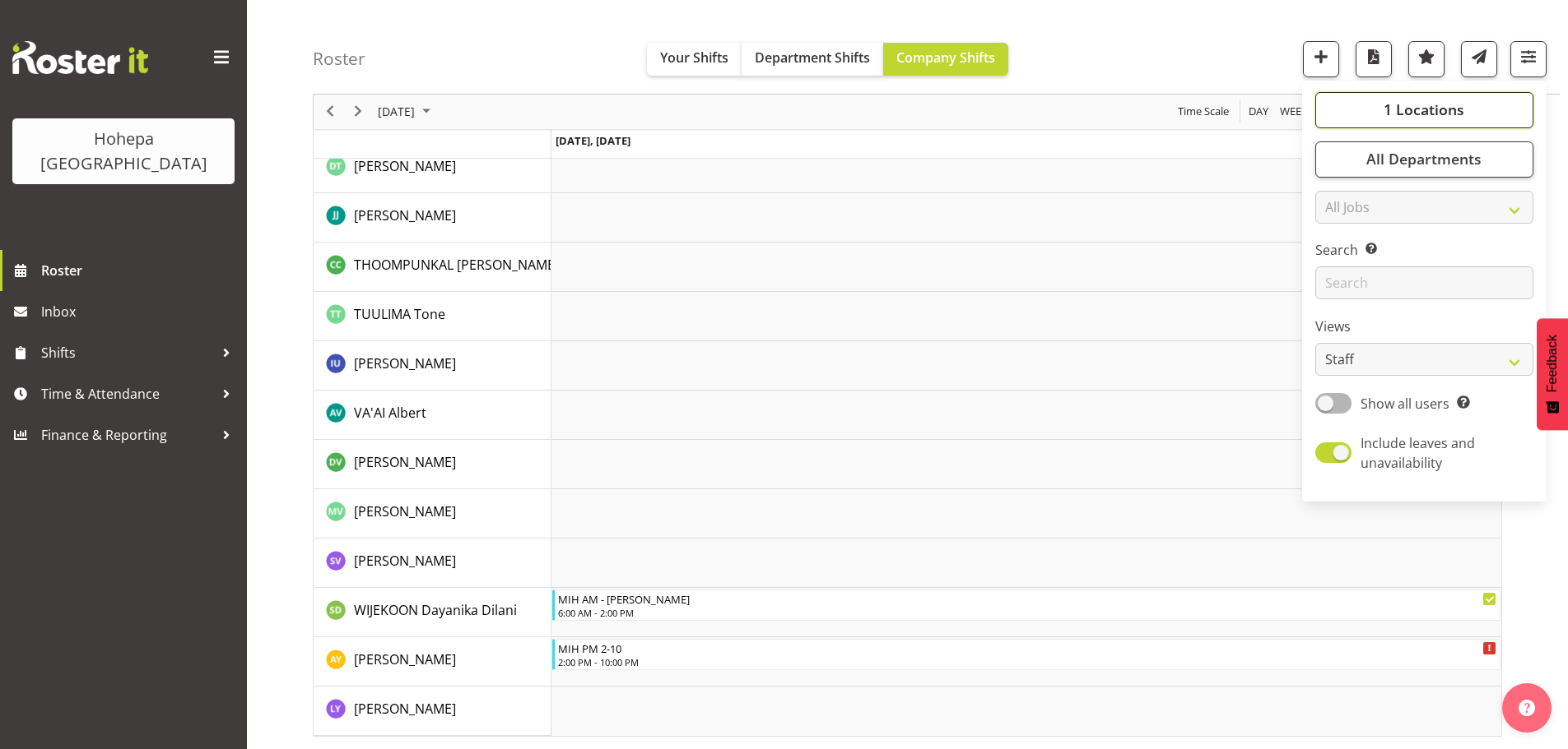
click at [1376, 107] on button "1 Locations" at bounding box center [1424, 110] width 219 height 37
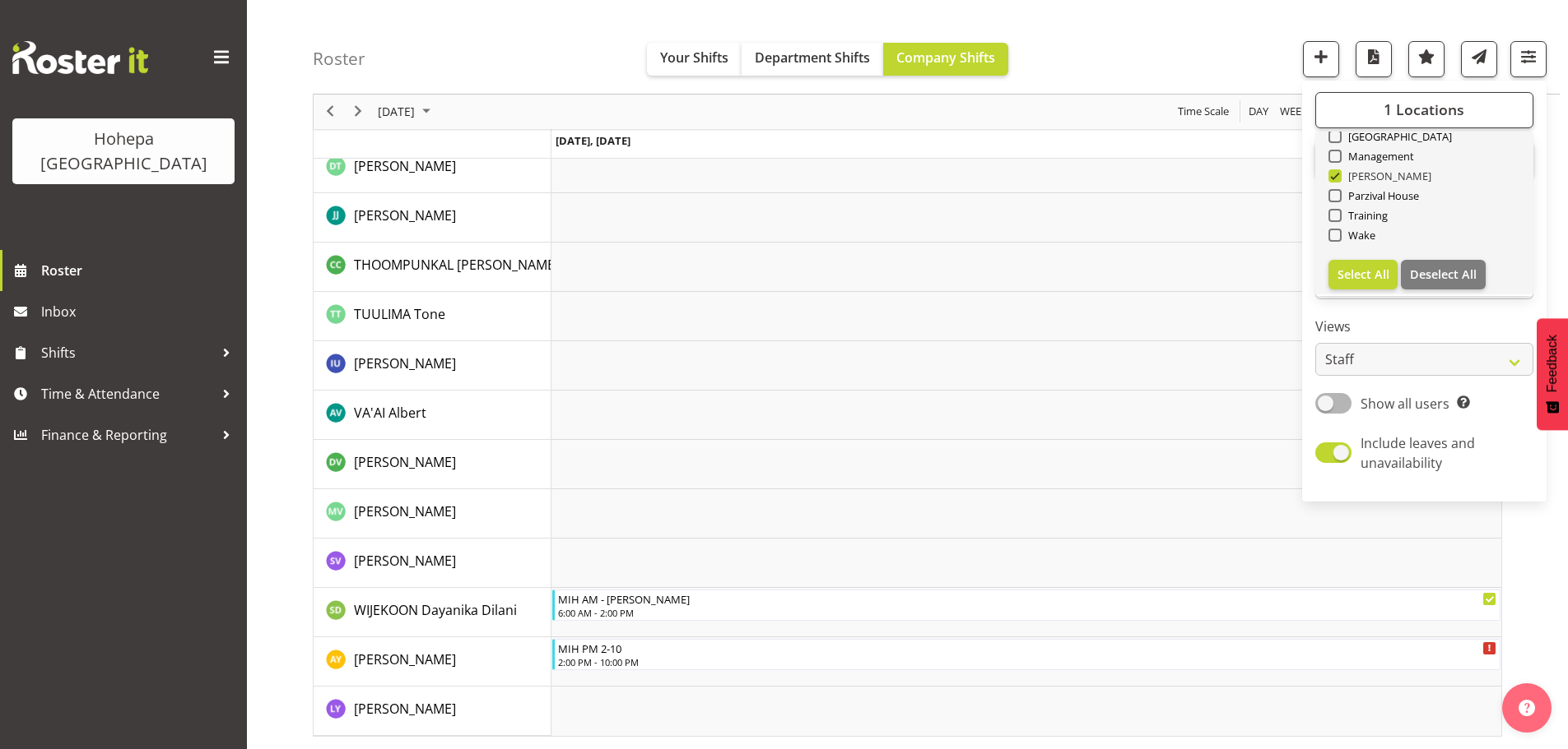
click at [1335, 178] on span at bounding box center [1334, 176] width 13 height 13
click at [1335, 178] on input "[PERSON_NAME]" at bounding box center [1333, 176] width 10 height 10
checkbox input "false"
click at [1337, 198] on span at bounding box center [1334, 196] width 13 height 13
click at [1337, 198] on input "Parzival House" at bounding box center [1333, 196] width 10 height 10
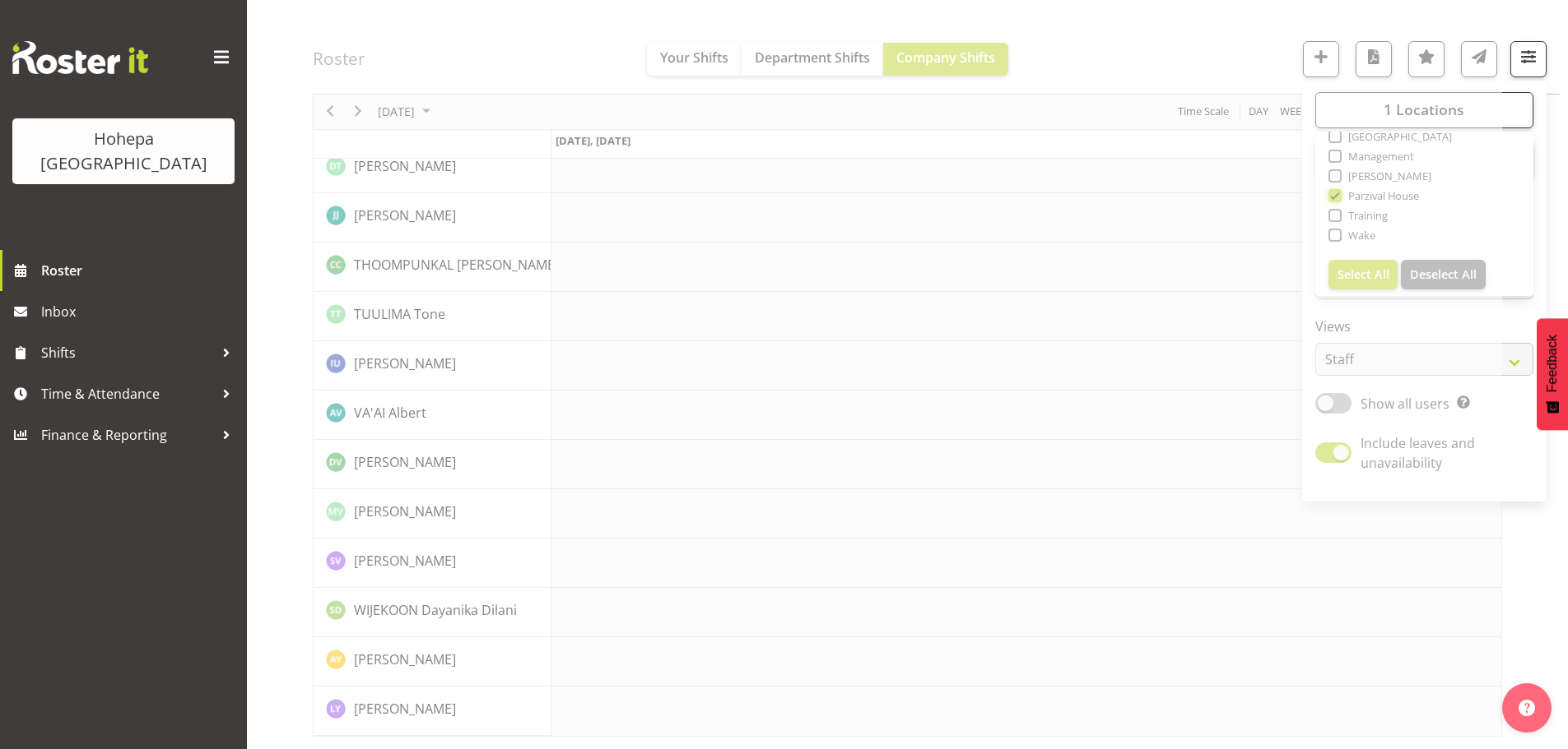
scroll to position [3543, 0]
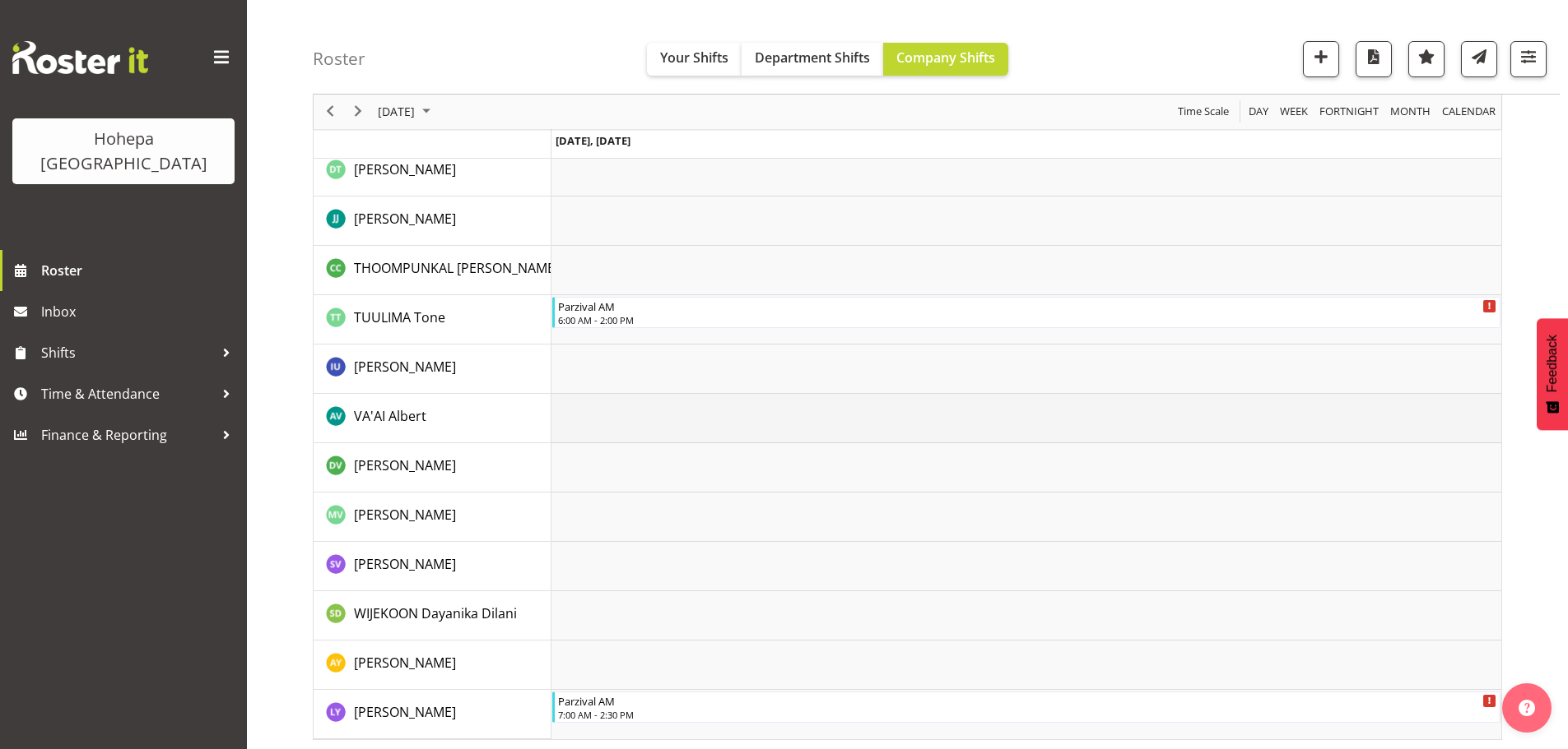
scroll to position [3228, 0]
click at [1525, 56] on span "button" at bounding box center [1528, 56] width 22 height 22
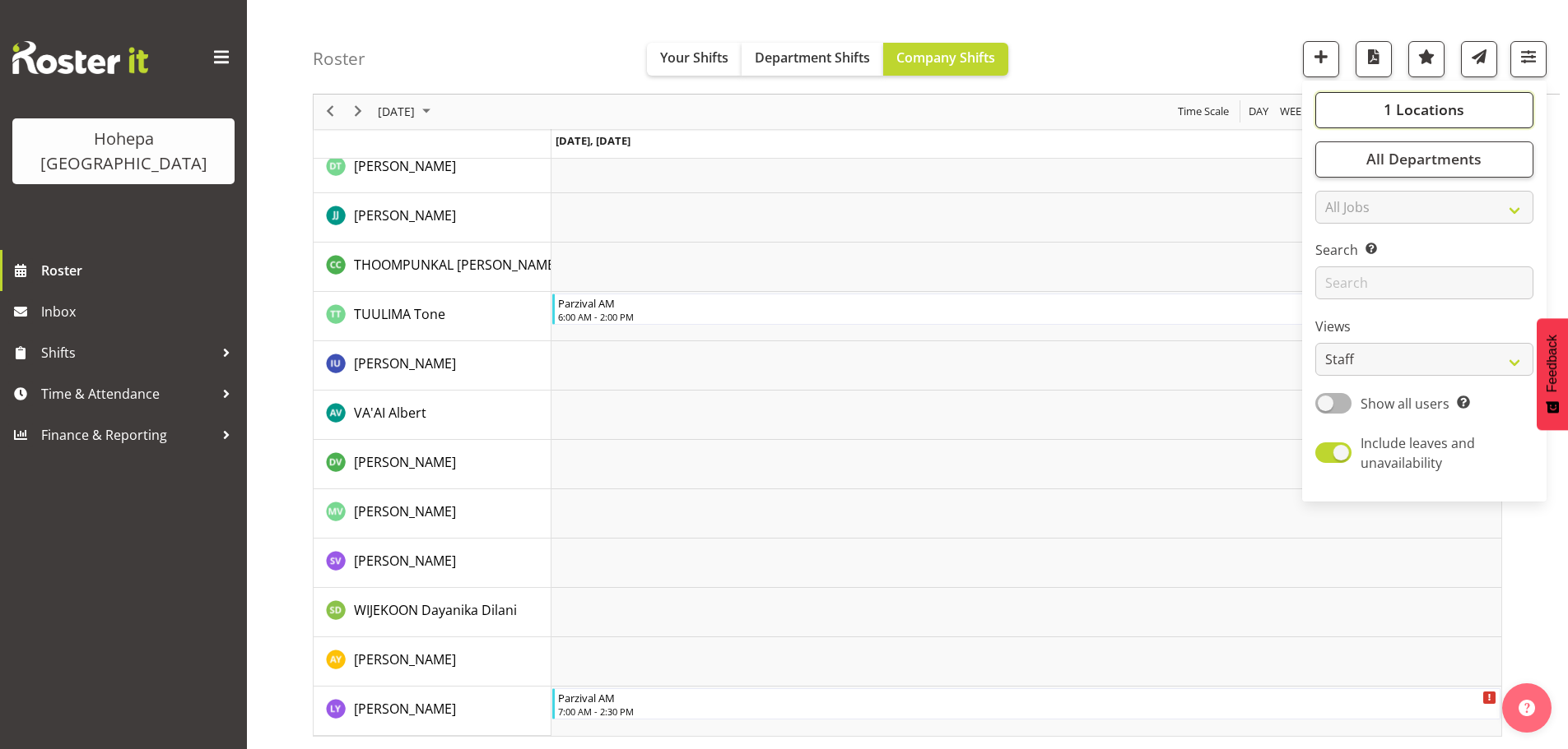
click at [1427, 107] on span "1 Locations" at bounding box center [1424, 110] width 81 height 20
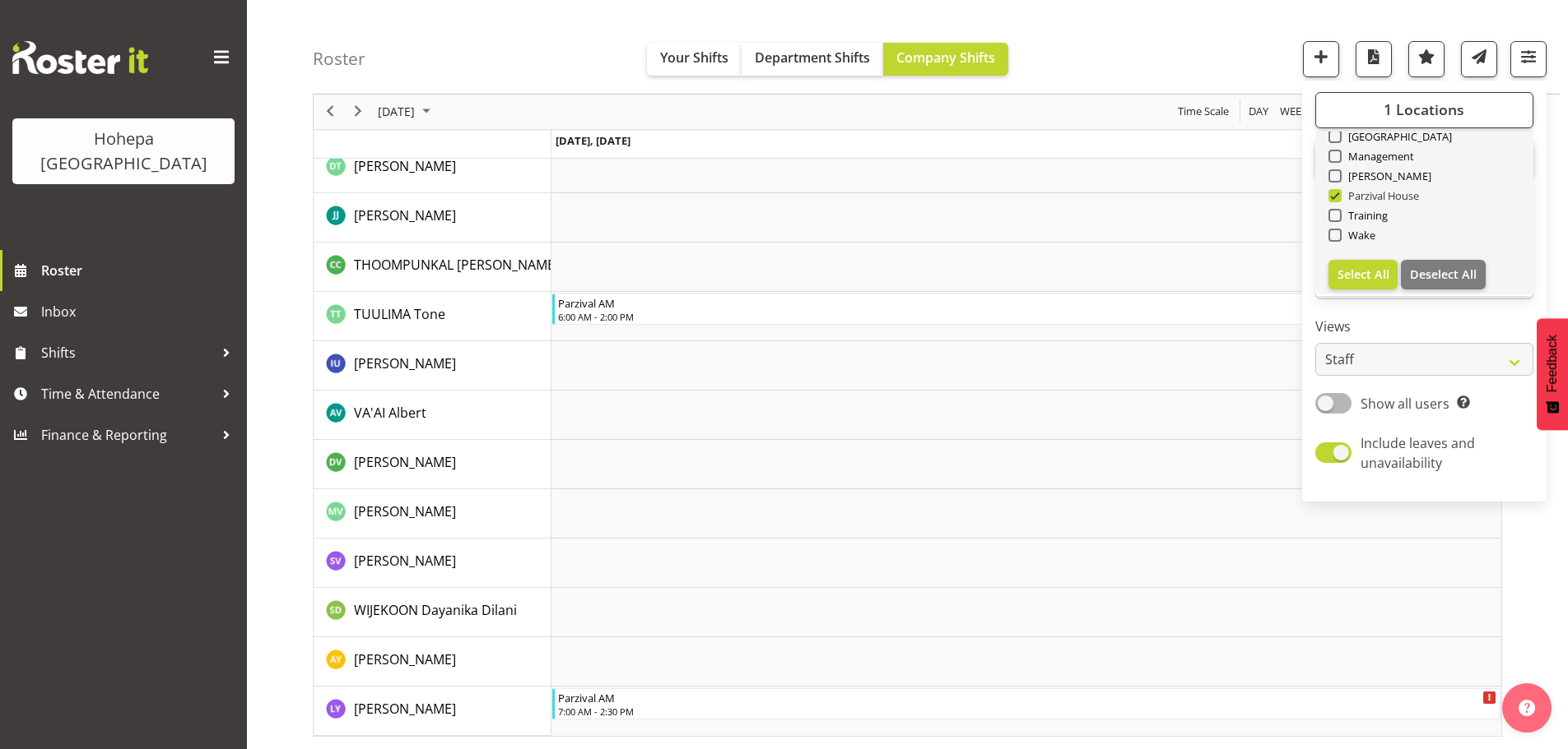
click at [1334, 196] on span at bounding box center [1334, 196] width 13 height 13
click at [1334, 196] on input "Parzival House" at bounding box center [1333, 196] width 10 height 10
checkbox input "false"
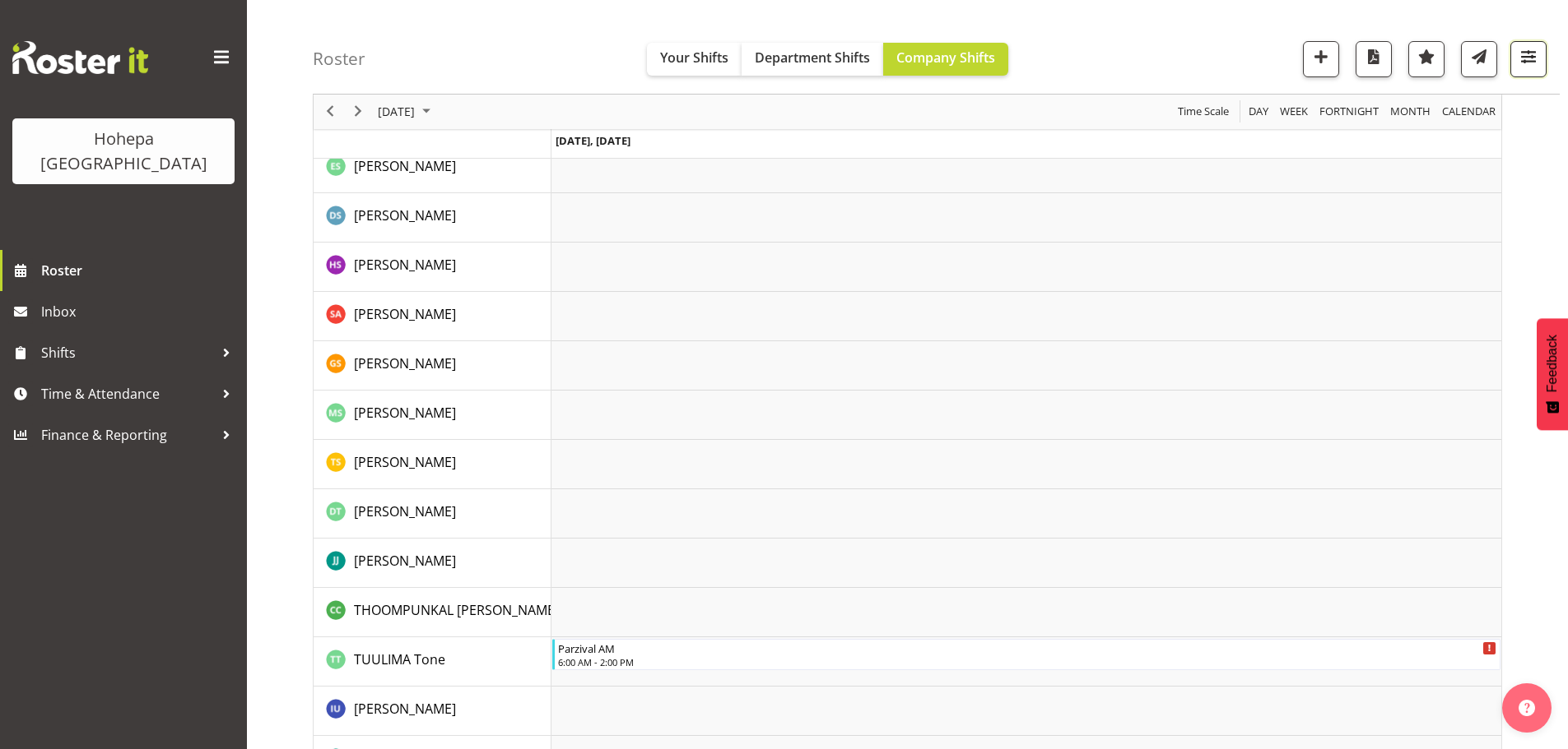
click at [1542, 50] on button "button" at bounding box center [1528, 59] width 37 height 37
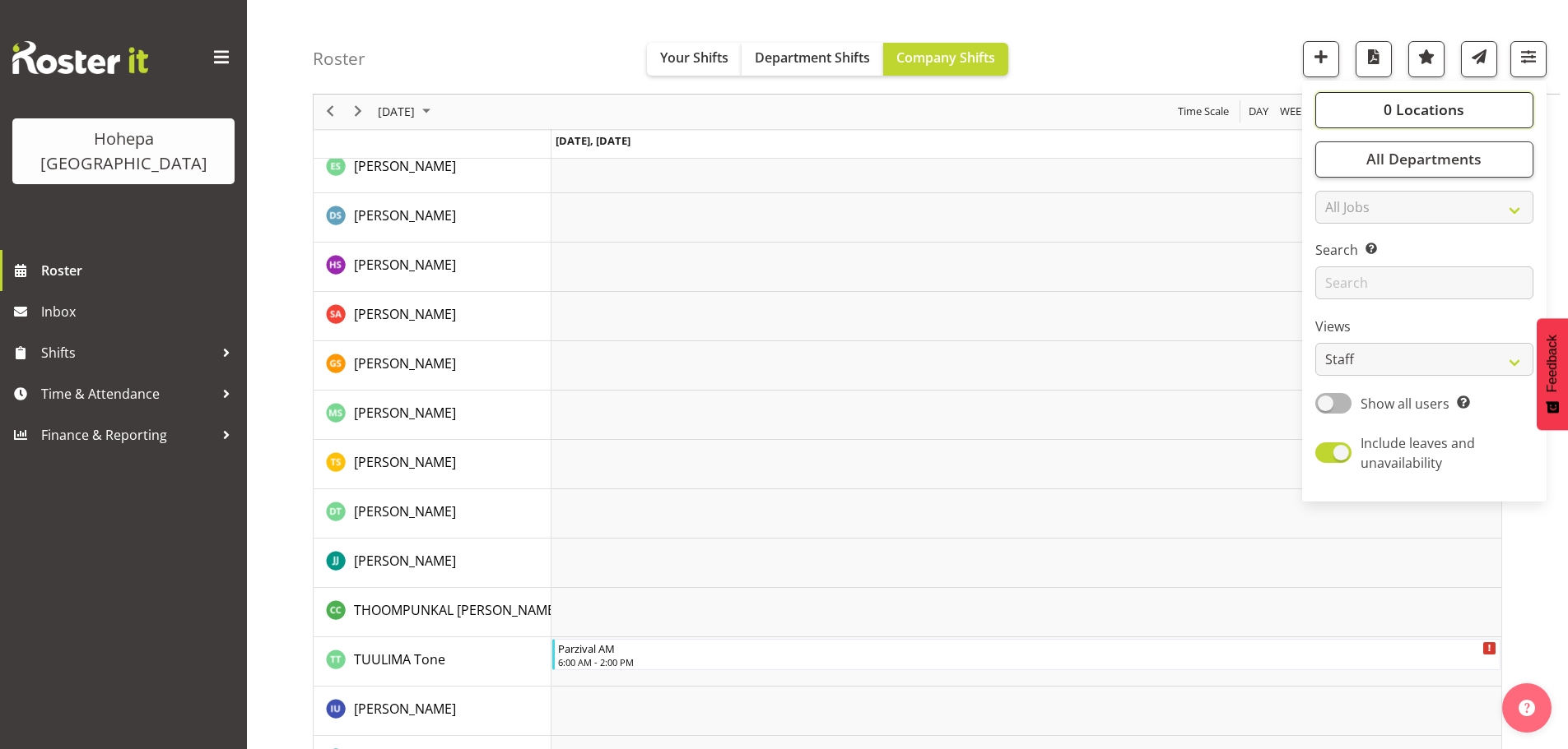
click at [1480, 114] on button "0 Locations" at bounding box center [1424, 110] width 219 height 37
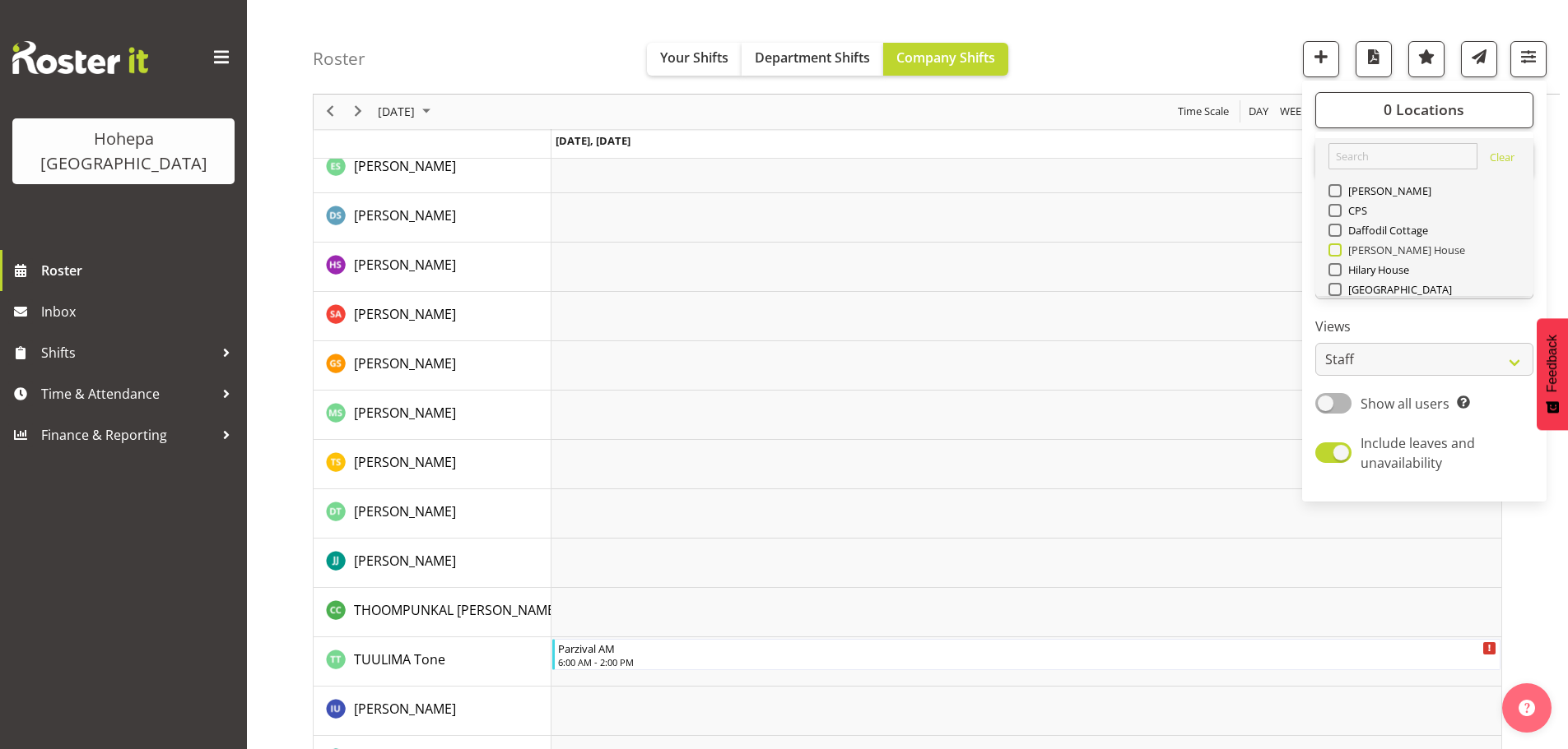
click at [1337, 251] on span at bounding box center [1334, 250] width 13 height 13
click at [1337, 251] on input "[PERSON_NAME] House" at bounding box center [1333, 250] width 10 height 10
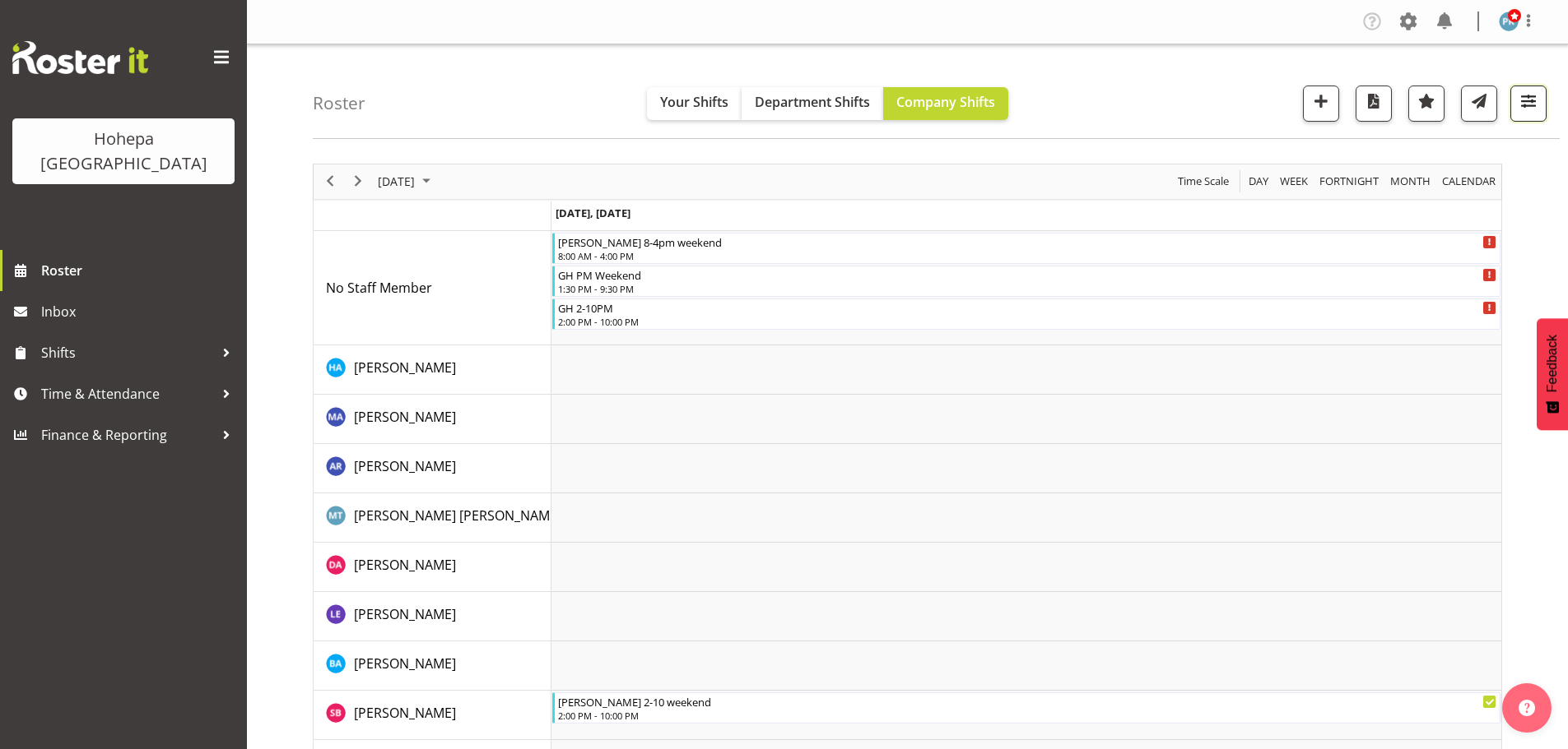
click at [1530, 103] on span "button" at bounding box center [1528, 101] width 22 height 22
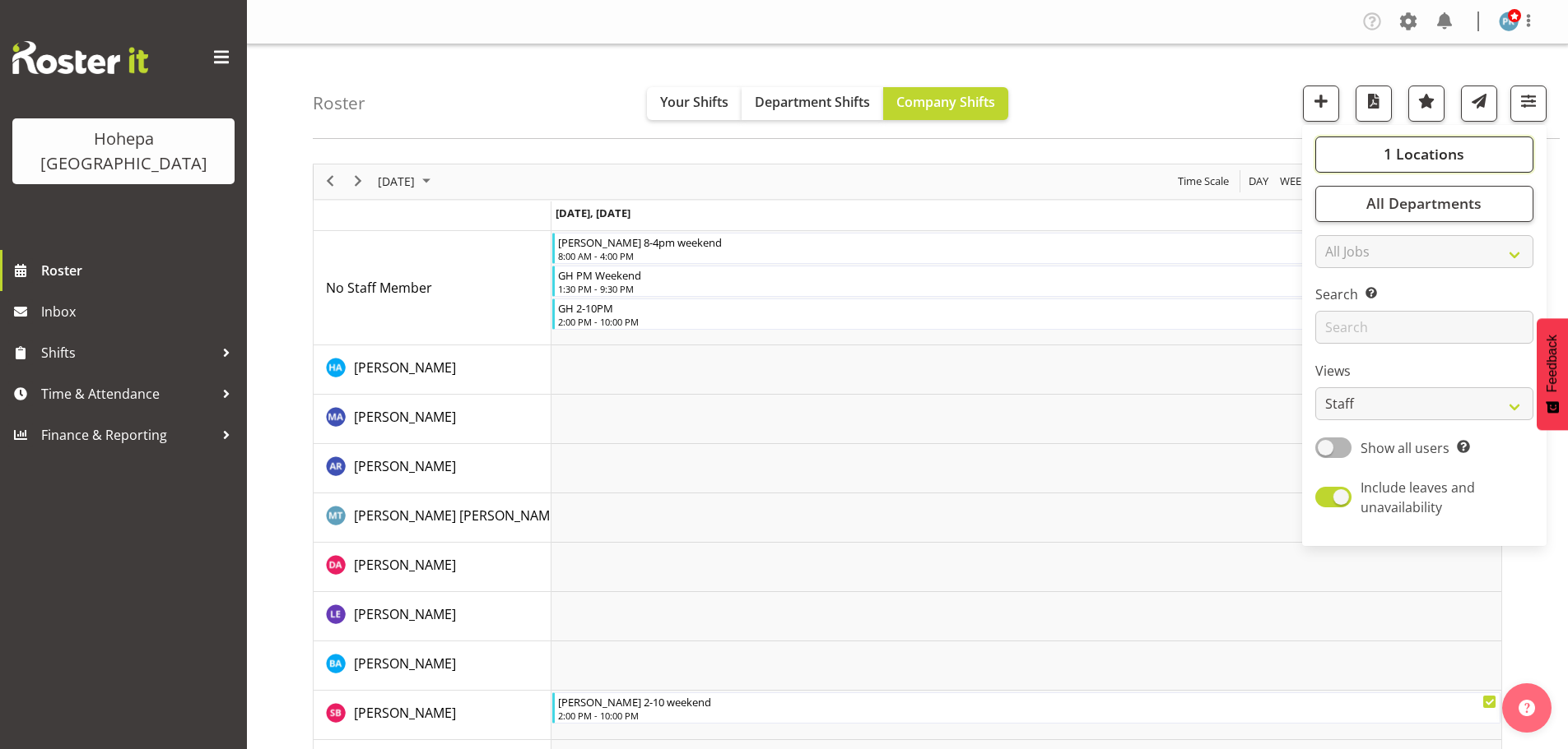
click at [1448, 156] on span "1 Locations" at bounding box center [1424, 154] width 81 height 20
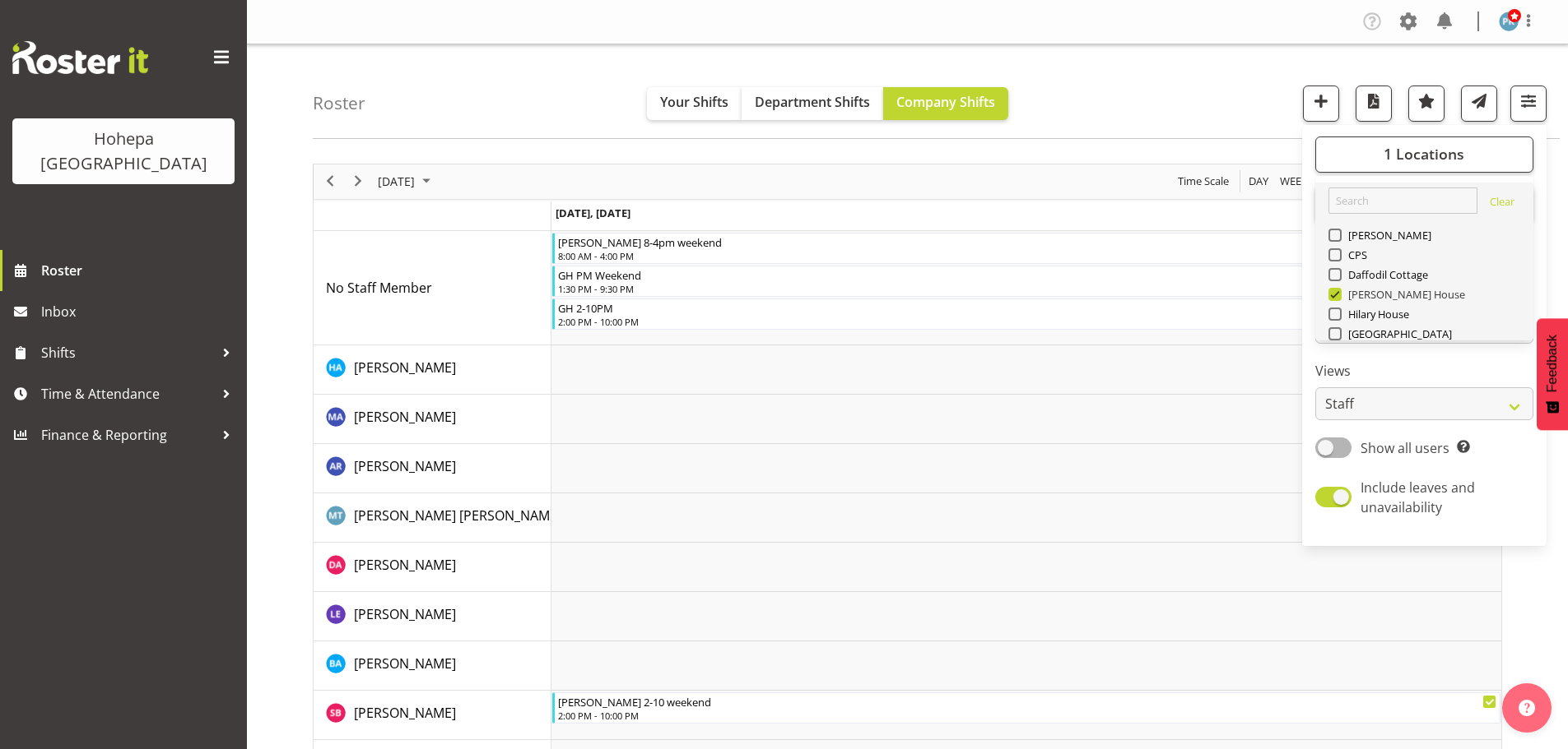
click at [1340, 292] on span at bounding box center [1334, 294] width 13 height 13
click at [1339, 292] on input "[PERSON_NAME] House" at bounding box center [1333, 293] width 10 height 10
checkbox input "false"
click at [1339, 273] on span at bounding box center [1334, 275] width 13 height 13
click at [1339, 273] on input "Daffodil Cottage" at bounding box center [1333, 274] width 10 height 10
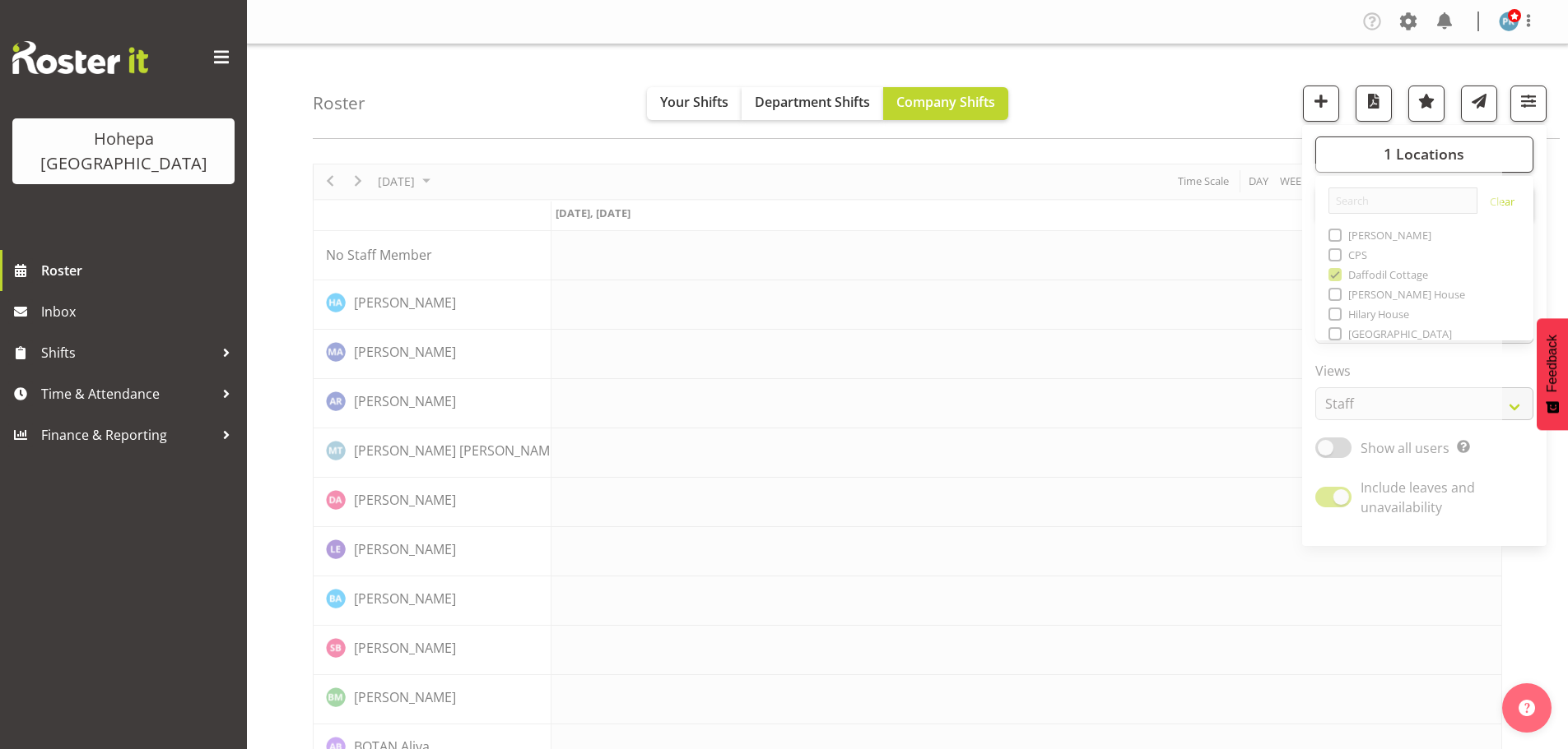
click at [1199, 65] on div "Roster Your Shifts Department Shifts Company Shifts 1 Locations [GEOGRAPHIC_DAT…" at bounding box center [935, 91] width 1246 height 95
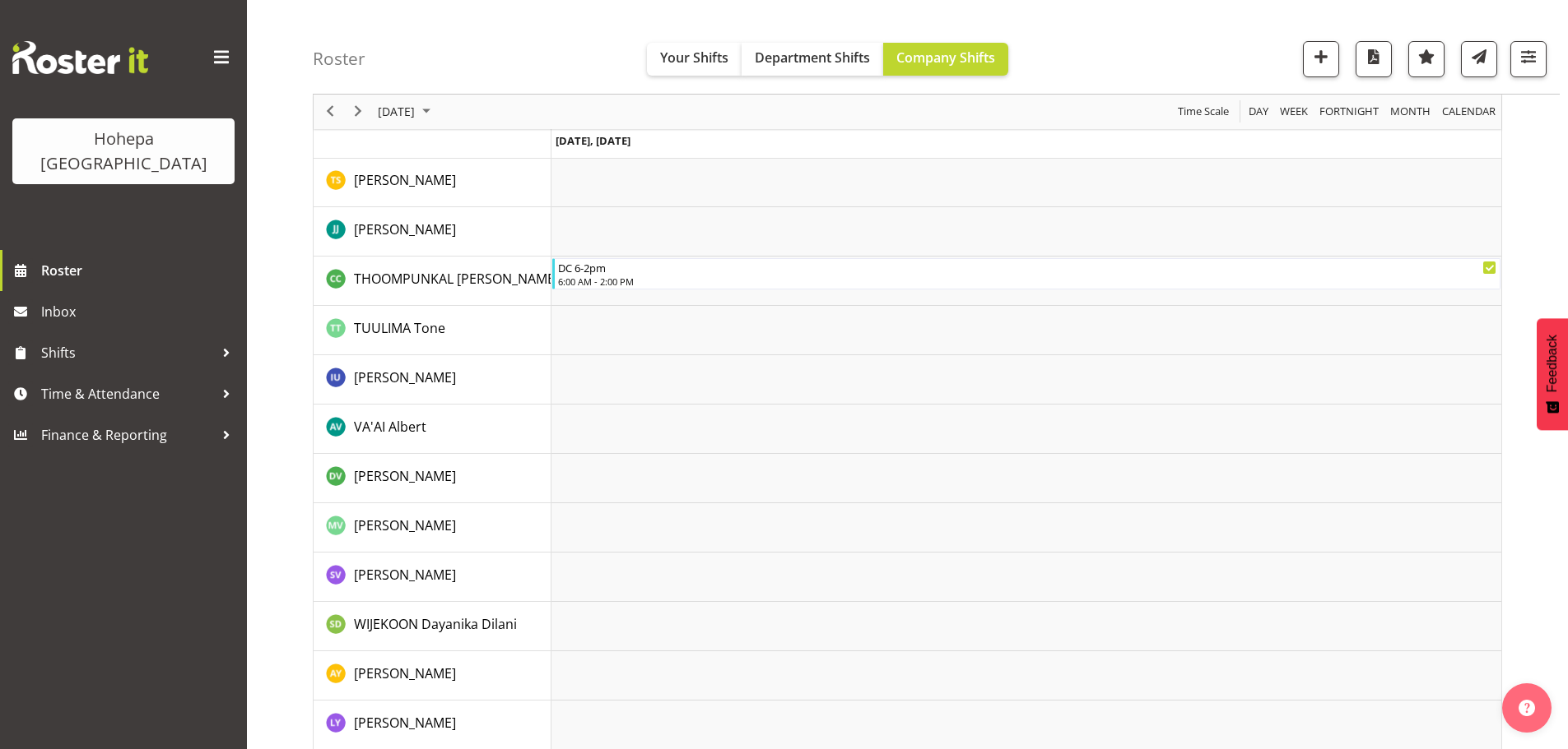
scroll to position [2802, 0]
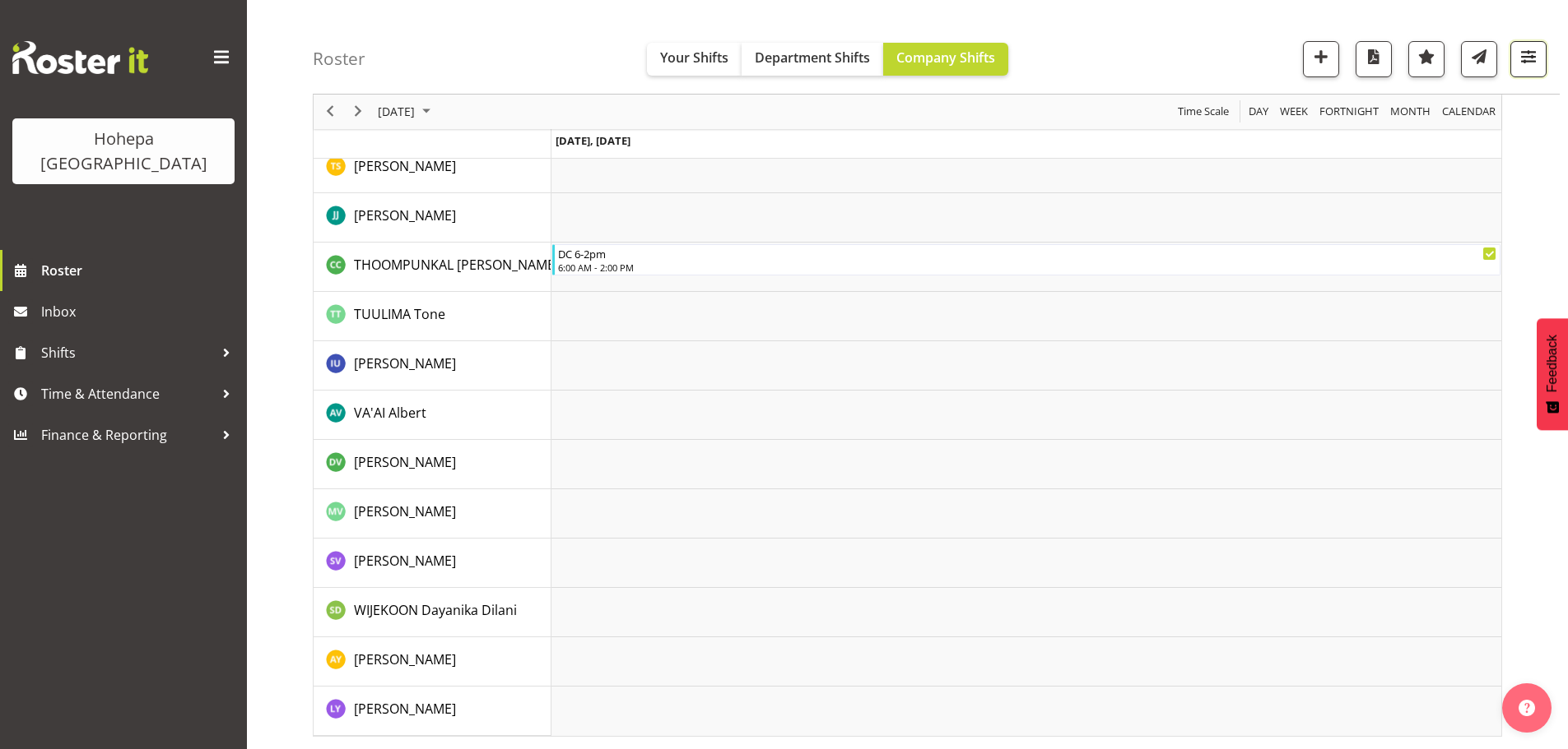
click at [1531, 54] on span "button" at bounding box center [1528, 56] width 22 height 22
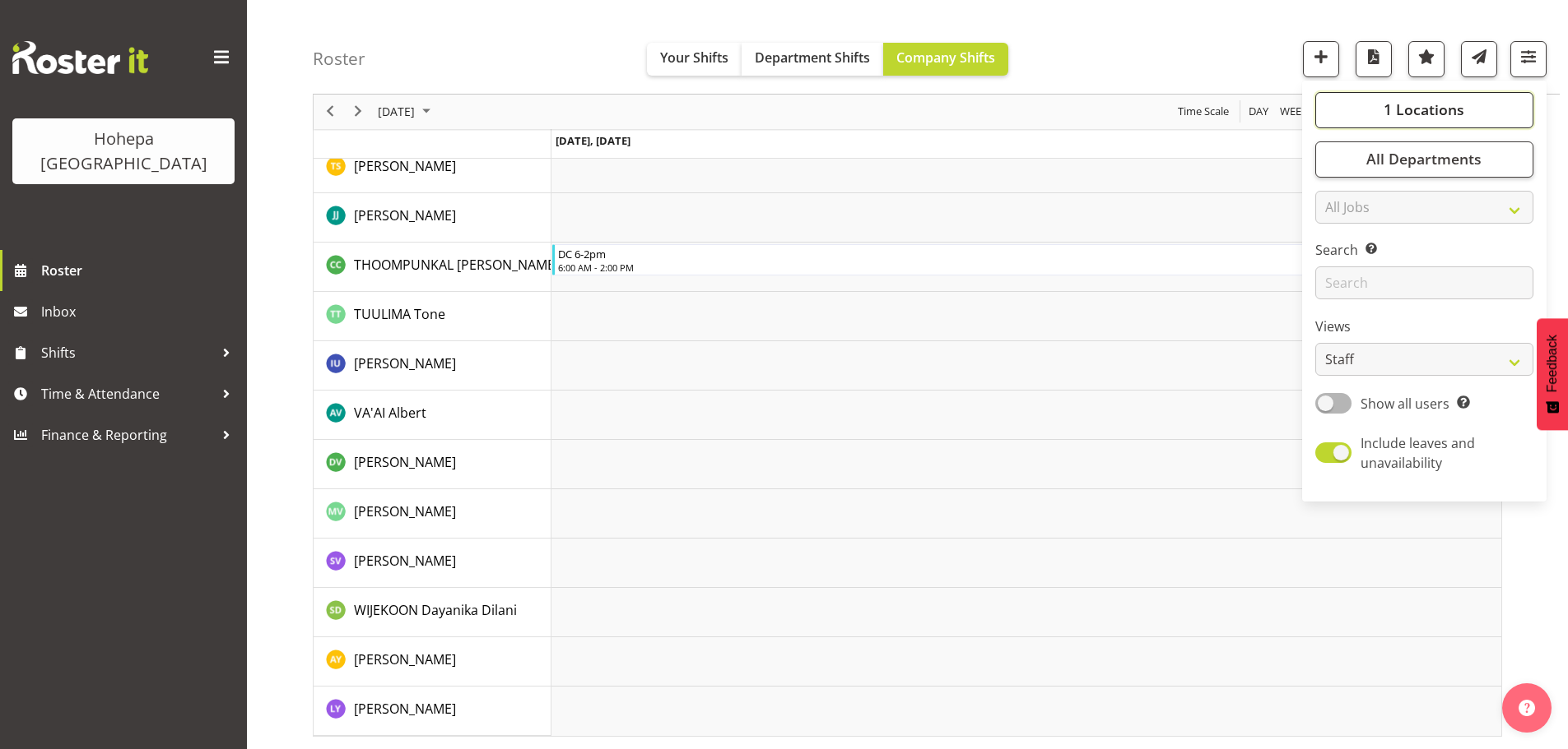
click at [1435, 104] on span "1 Locations" at bounding box center [1424, 110] width 81 height 20
drag, startPoint x: 1334, startPoint y: 232, endPoint x: 1341, endPoint y: 247, distance: 16.6
click at [1335, 232] on span at bounding box center [1334, 231] width 13 height 13
click at [1335, 232] on input "Daffodil Cottage" at bounding box center [1333, 230] width 10 height 10
checkbox input "false"
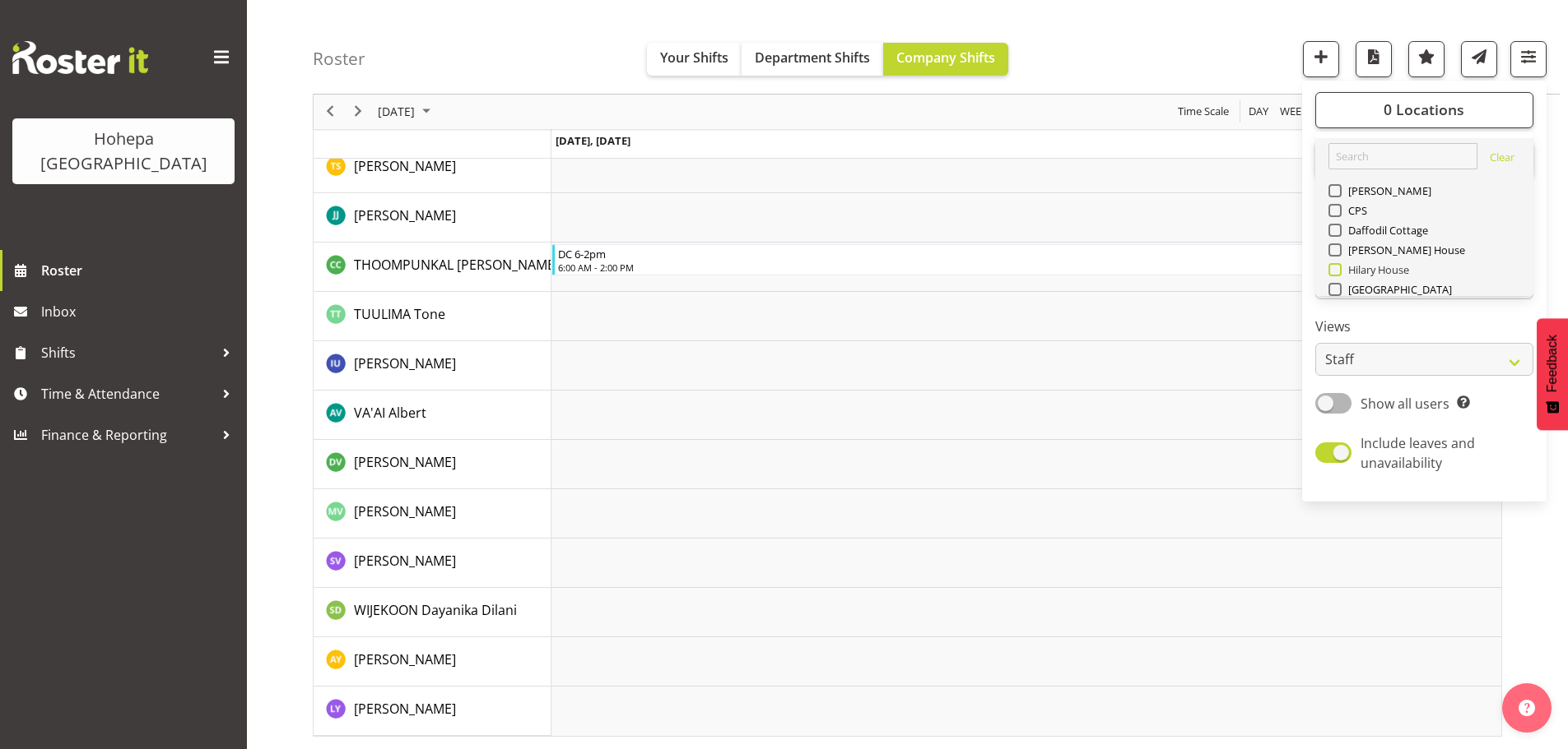
click at [1340, 272] on span at bounding box center [1334, 270] width 13 height 13
click at [1339, 272] on input "Hilary House" at bounding box center [1333, 270] width 10 height 10
checkbox input "true"
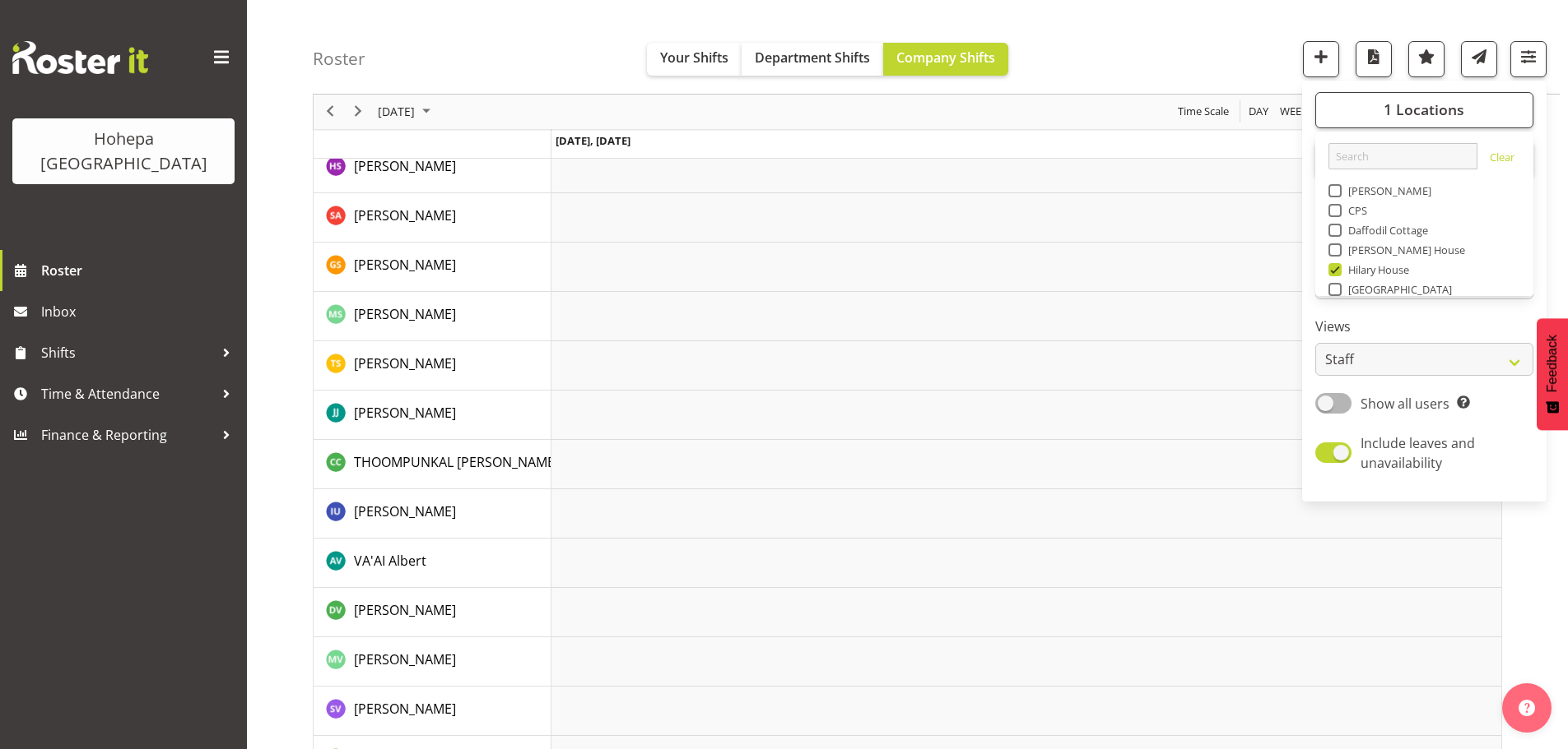
click at [1240, 56] on div "Roster Your Shifts Department Shifts Company Shifts 1 Locations [GEOGRAPHIC_DAT…" at bounding box center [935, 47] width 1246 height 95
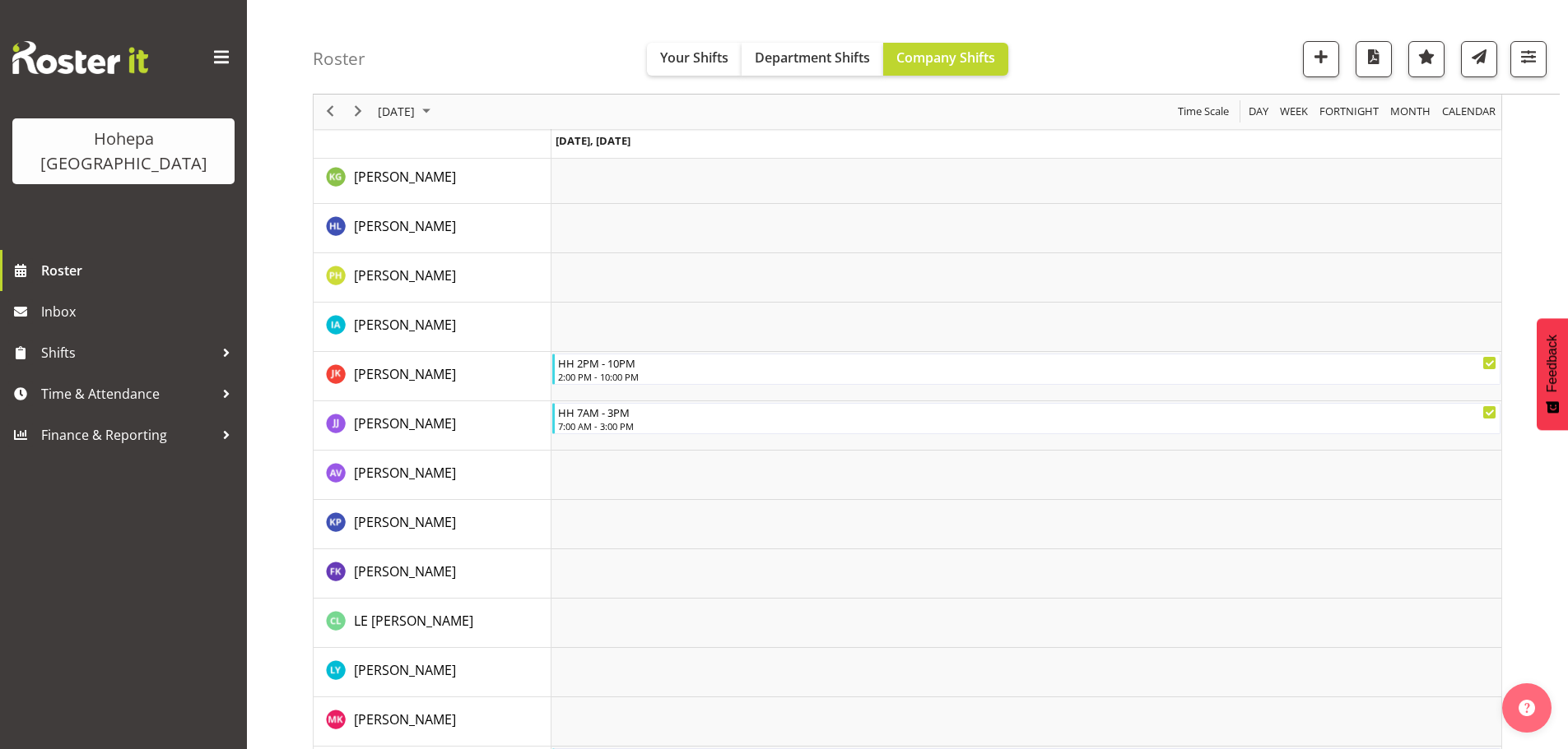
scroll to position [1234, 0]
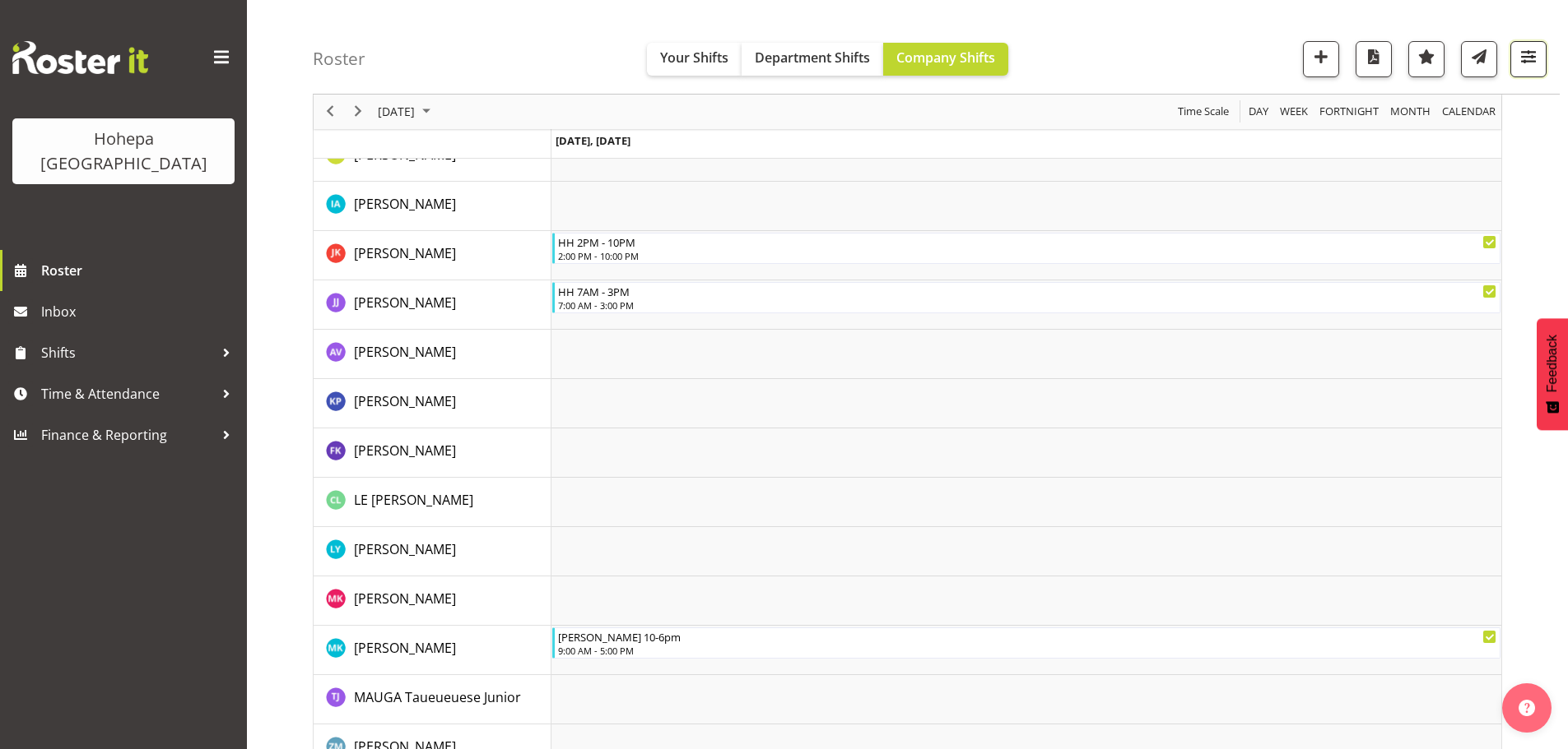
click at [1529, 63] on span "button" at bounding box center [1528, 56] width 22 height 22
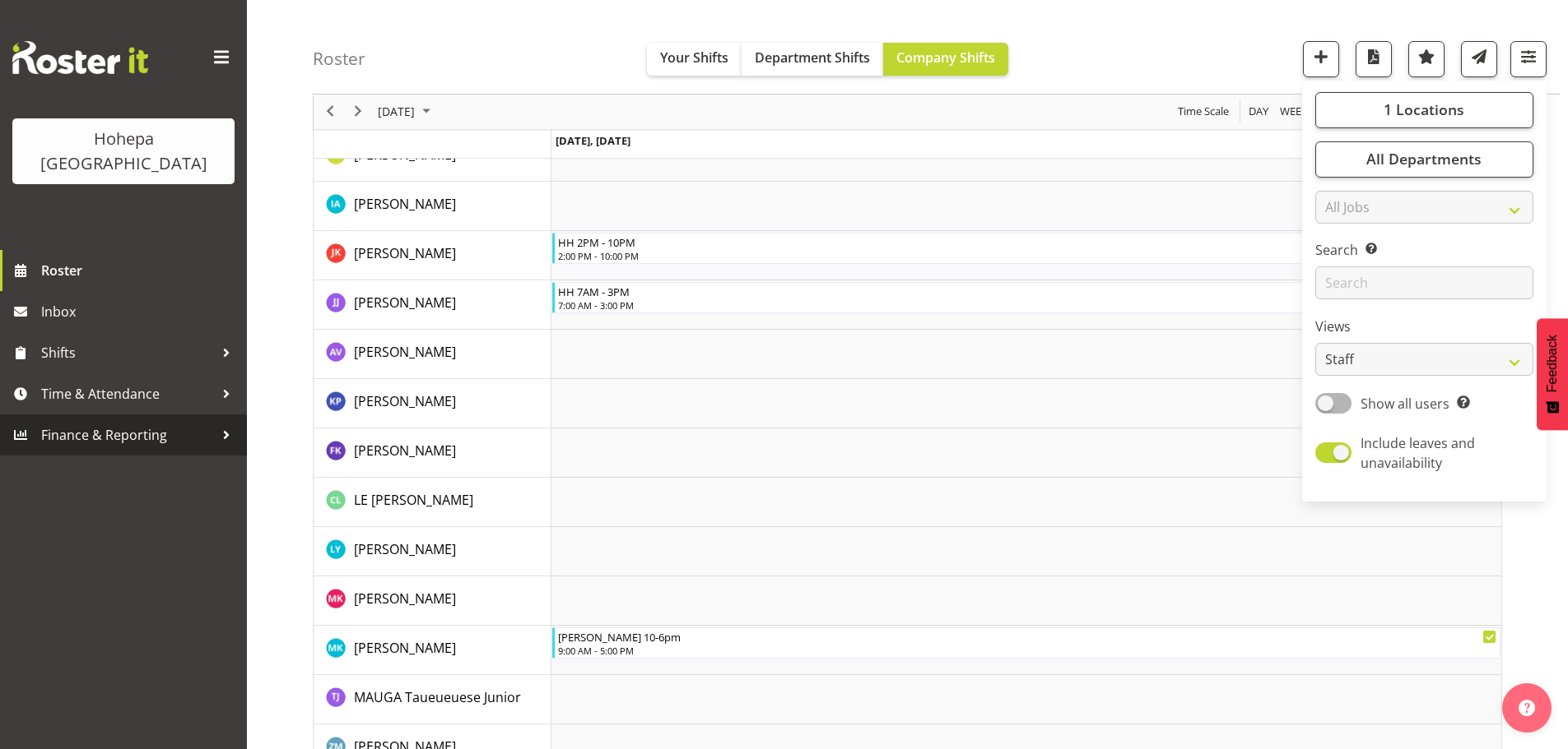
click at [67, 423] on span "Finance & Reporting" at bounding box center [128, 435] width 173 height 24
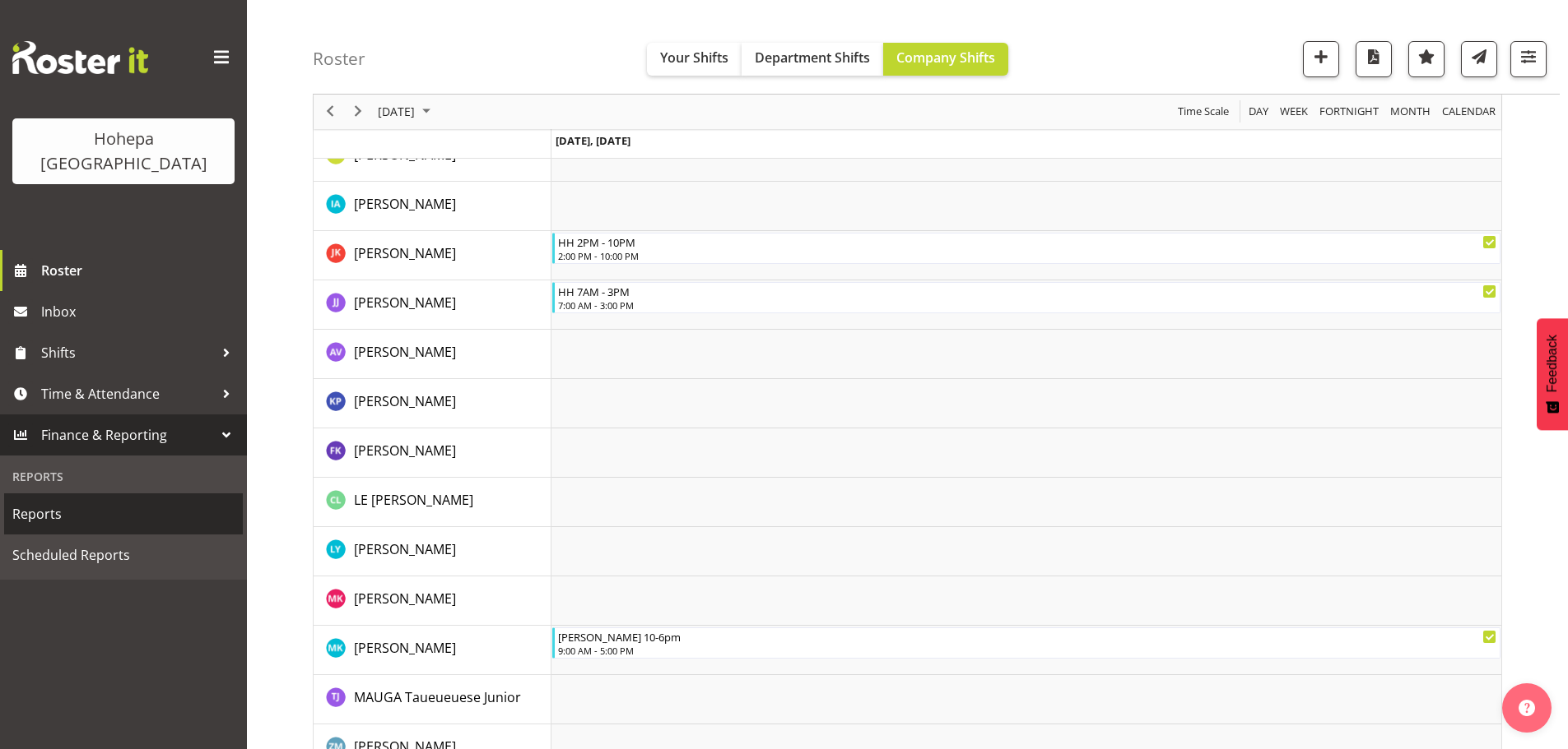
click at [68, 502] on span "Reports" at bounding box center [123, 514] width 222 height 24
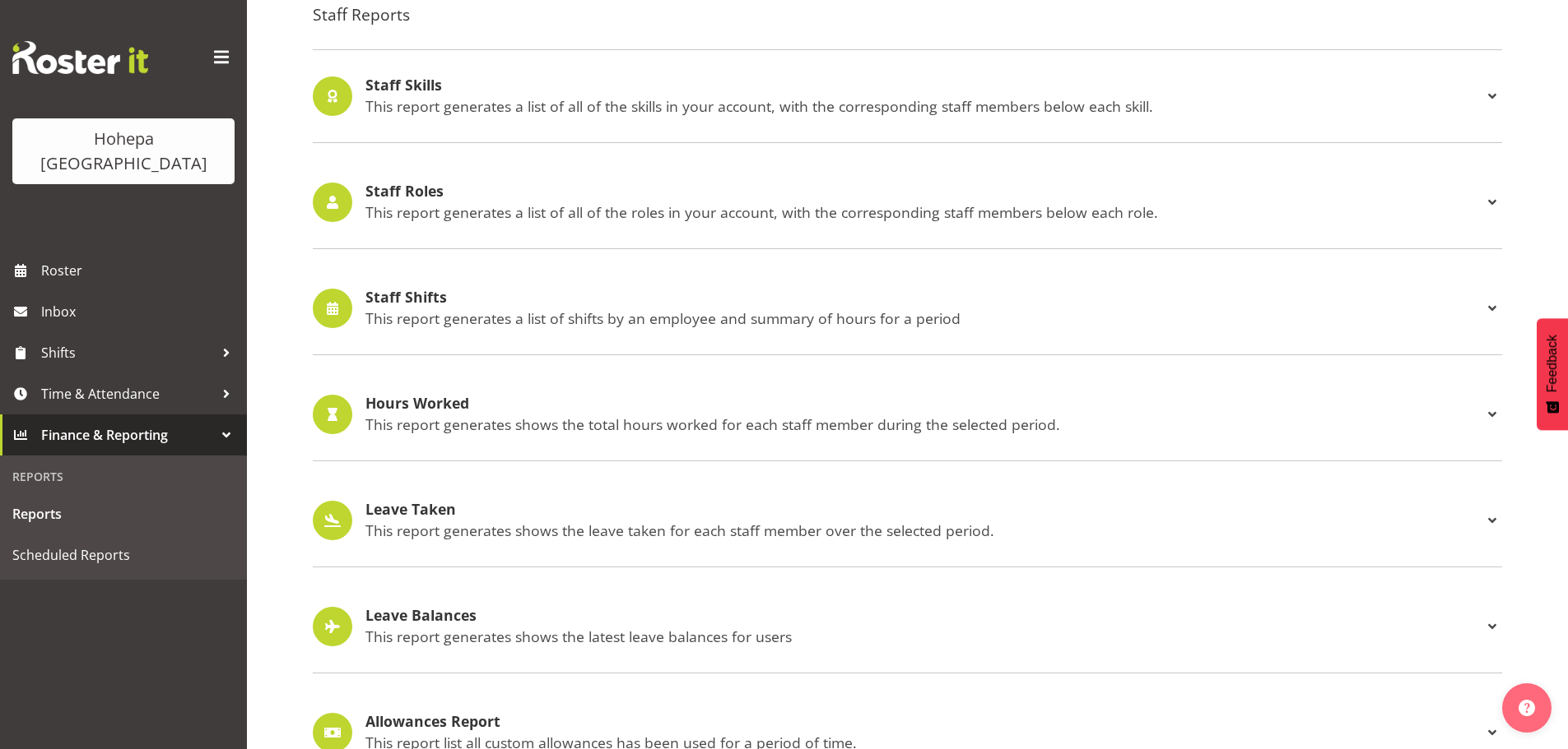
scroll to position [1531, 0]
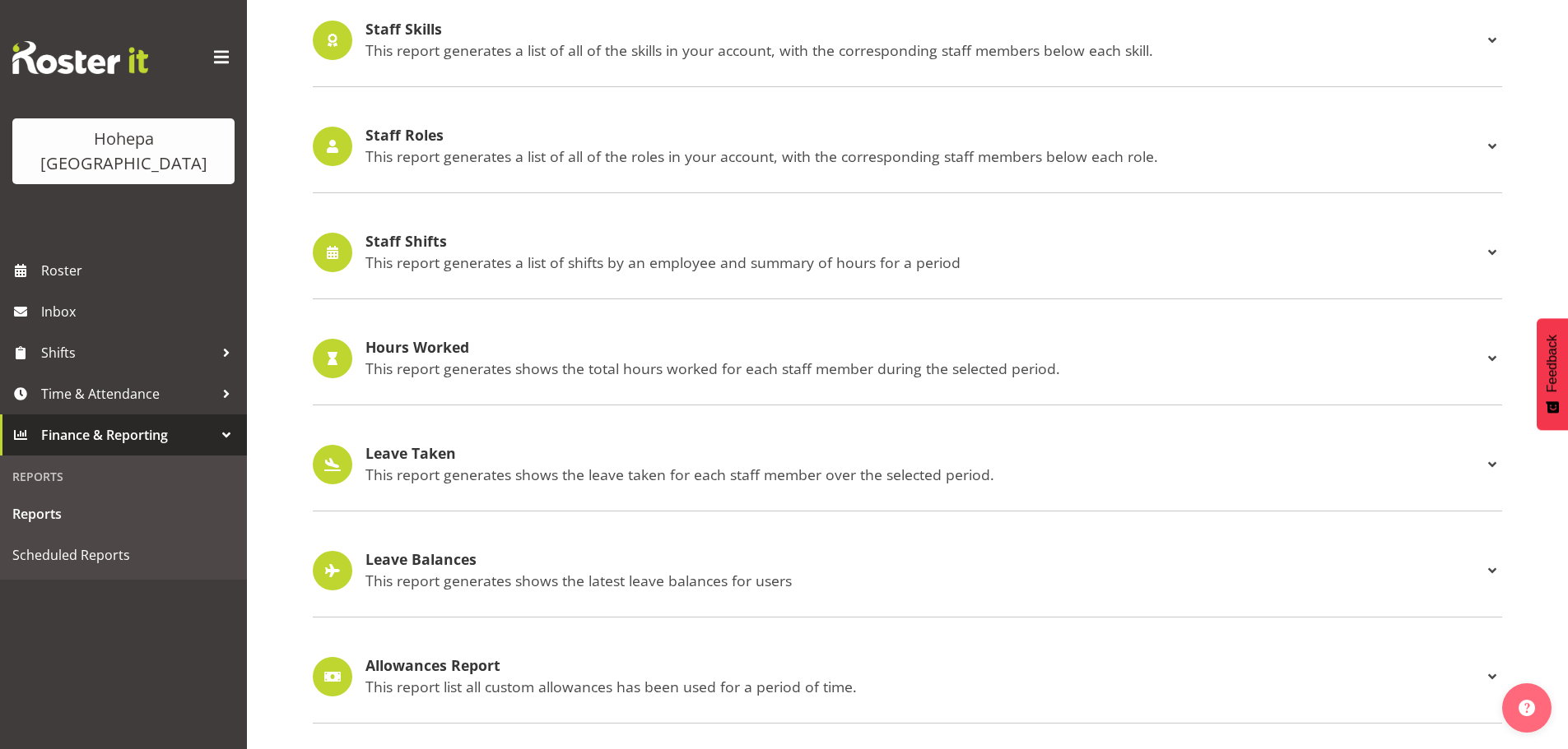
click at [448, 253] on p "This report generates a list of shifts by an employee and summary of hours for …" at bounding box center [924, 262] width 1117 height 18
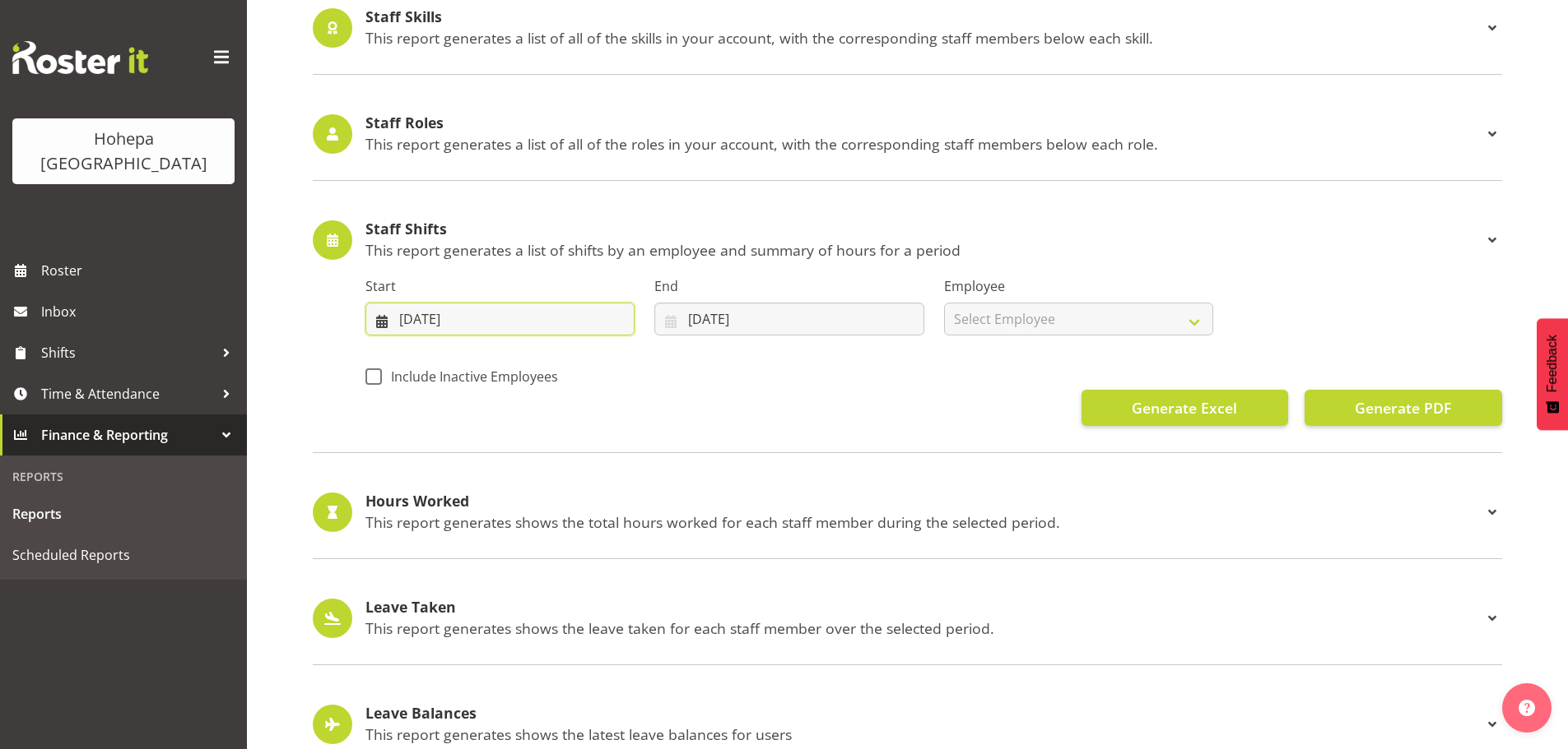
click at [400, 322] on input "21/09/2025" at bounding box center [500, 319] width 269 height 33
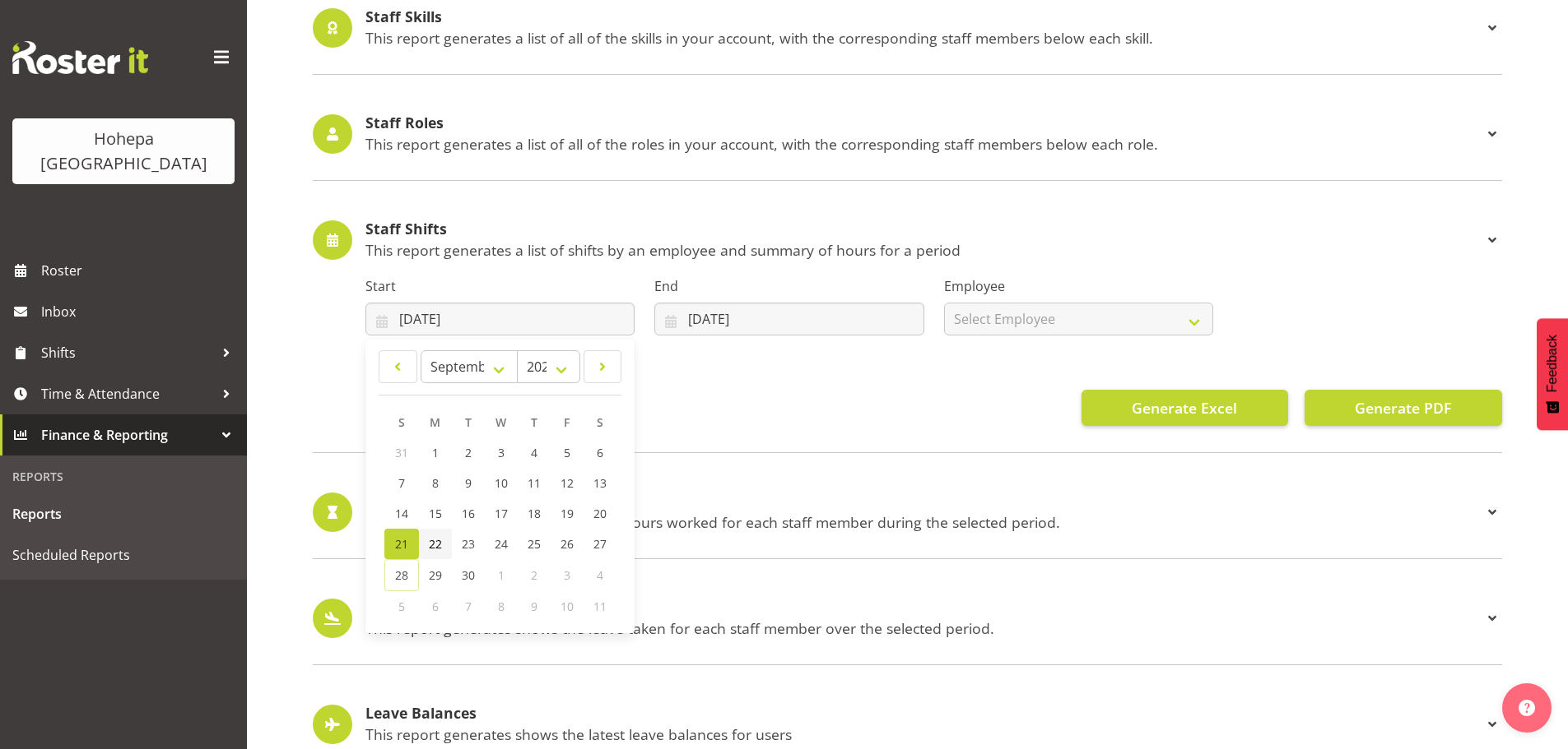
click at [436, 544] on span "22" at bounding box center [435, 544] width 13 height 16
type input "22/09/2025"
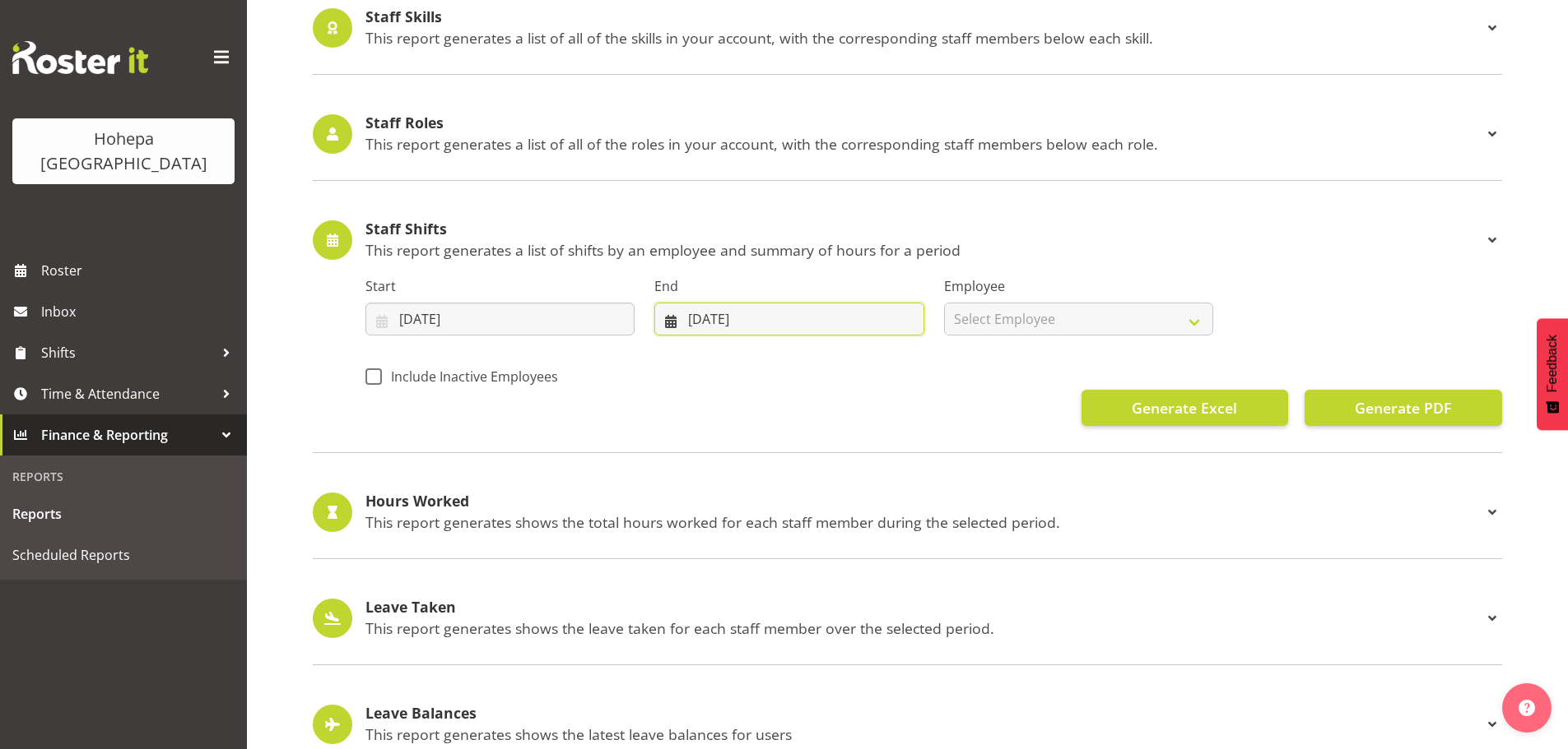
click at [696, 322] on input "28/09/2025" at bounding box center [789, 319] width 269 height 33
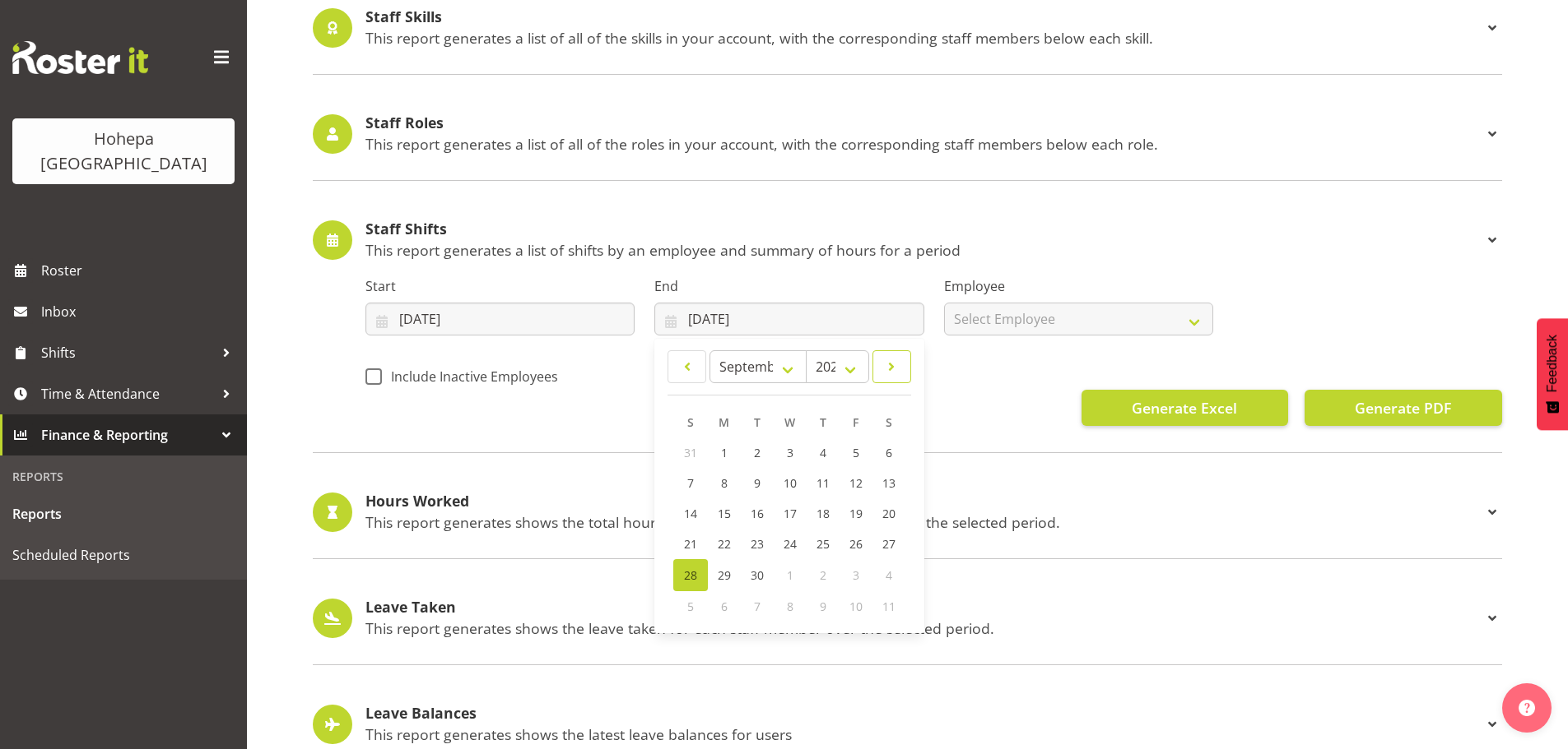
click at [890, 368] on span at bounding box center [892, 367] width 17 height 20
select select "9"
click at [691, 491] on span "5" at bounding box center [690, 485] width 7 height 16
type input "05/10/2025"
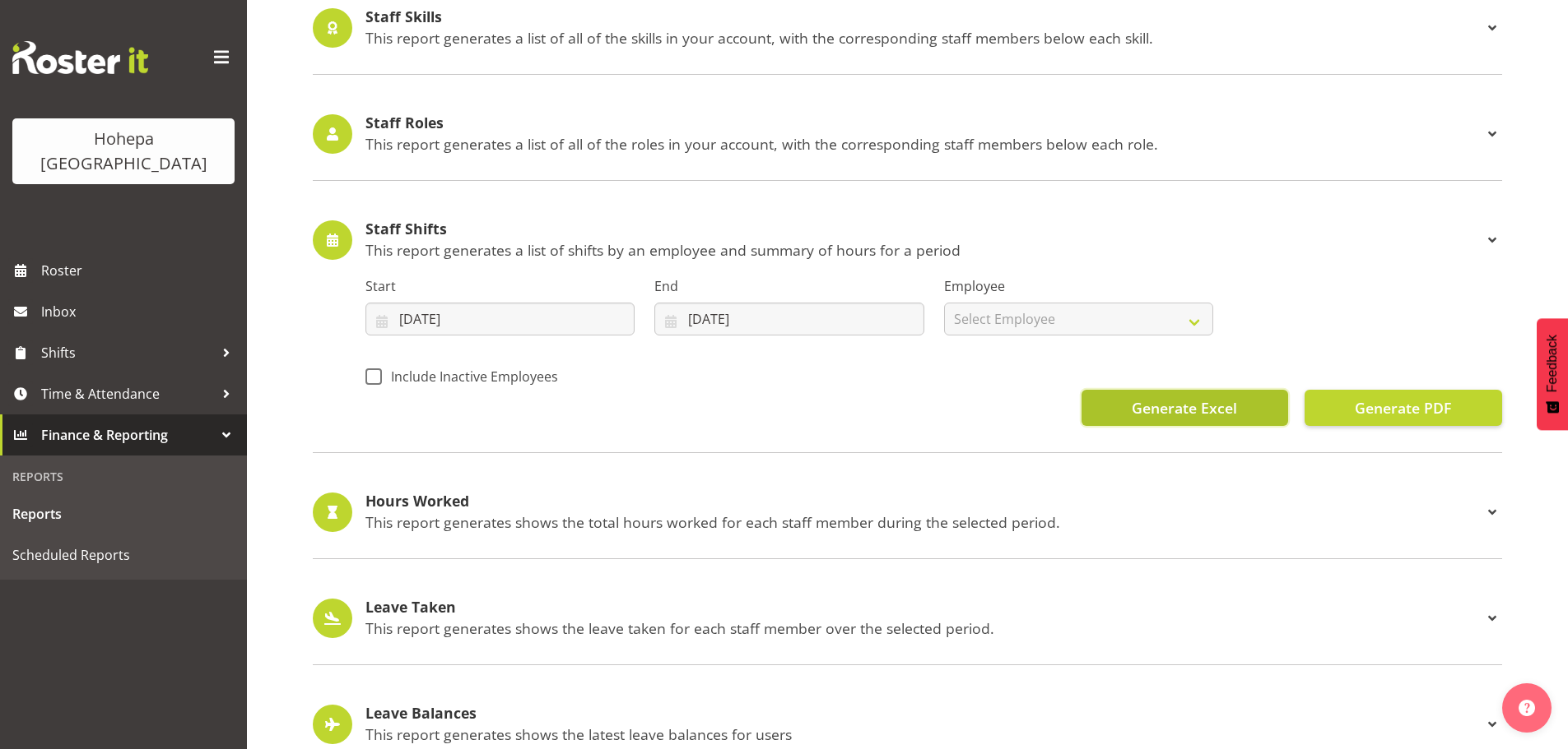
click at [1199, 409] on span "Generate Excel" at bounding box center [1184, 408] width 105 height 22
click at [1199, 404] on span "Generate Excel" at bounding box center [1184, 408] width 105 height 22
